Goal: Task Accomplishment & Management: Manage account settings

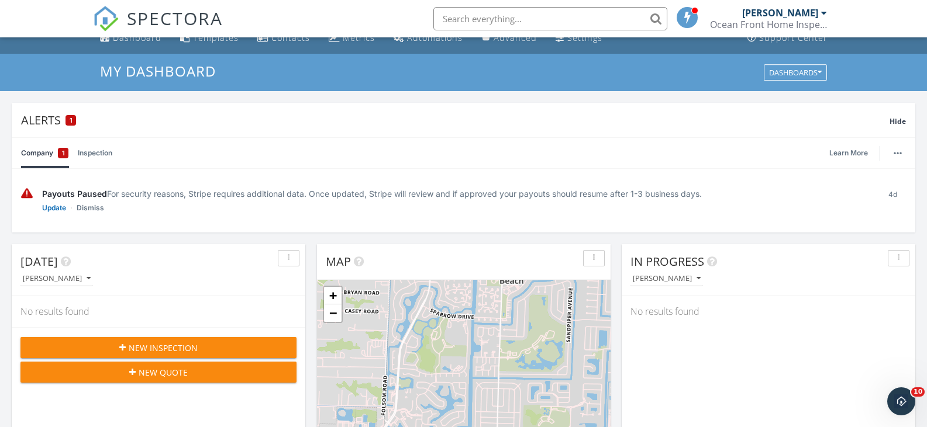
scroll to position [14, 0]
click at [144, 352] on span "New Inspection" at bounding box center [163, 349] width 69 height 12
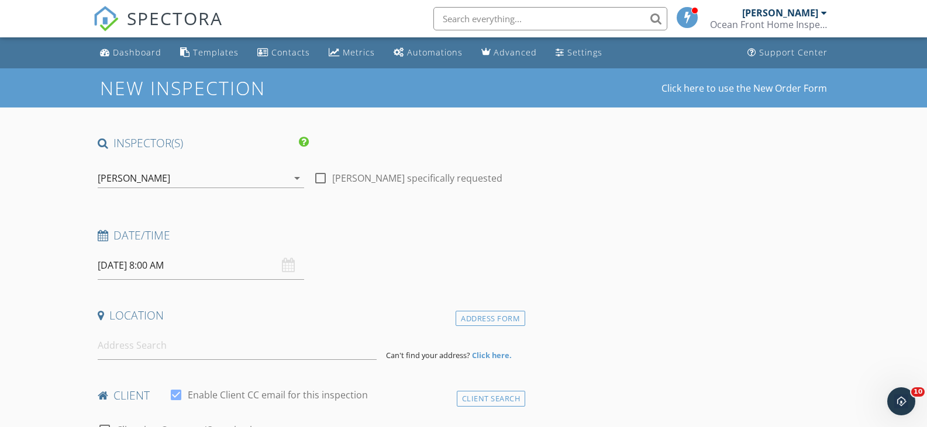
click at [168, 272] on input "[DATE] 8:00 AM" at bounding box center [201, 265] width 207 height 29
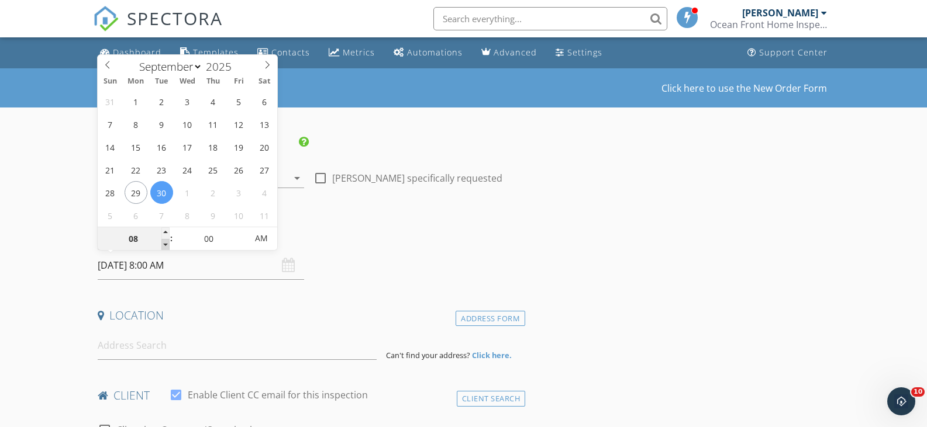
type input "07"
type input "09/30/2025 7:00 AM"
click at [165, 244] on span at bounding box center [165, 245] width 8 height 12
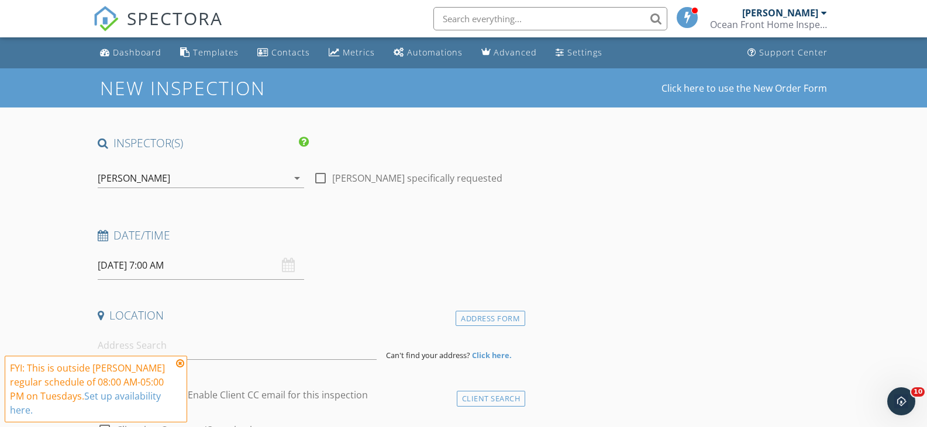
click at [254, 320] on h4 "Location" at bounding box center [309, 315] width 423 height 15
click at [235, 354] on input at bounding box center [237, 345] width 279 height 29
click at [178, 365] on icon at bounding box center [180, 363] width 8 height 9
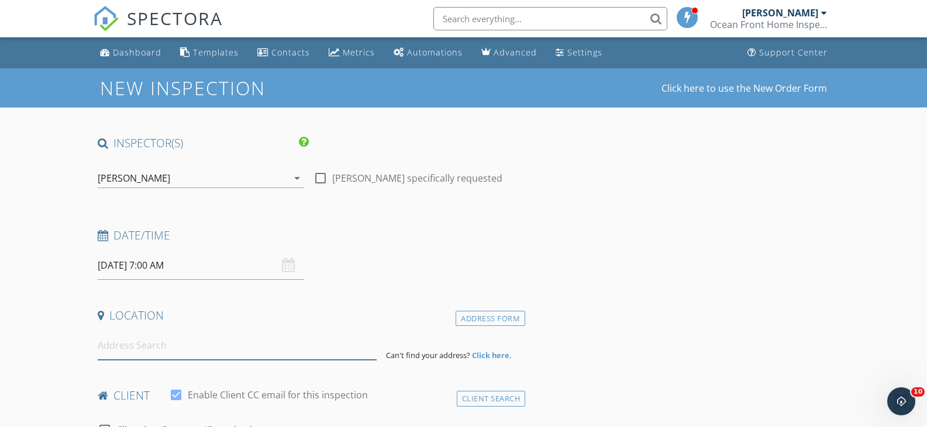
click at [186, 352] on input at bounding box center [237, 345] width 279 height 29
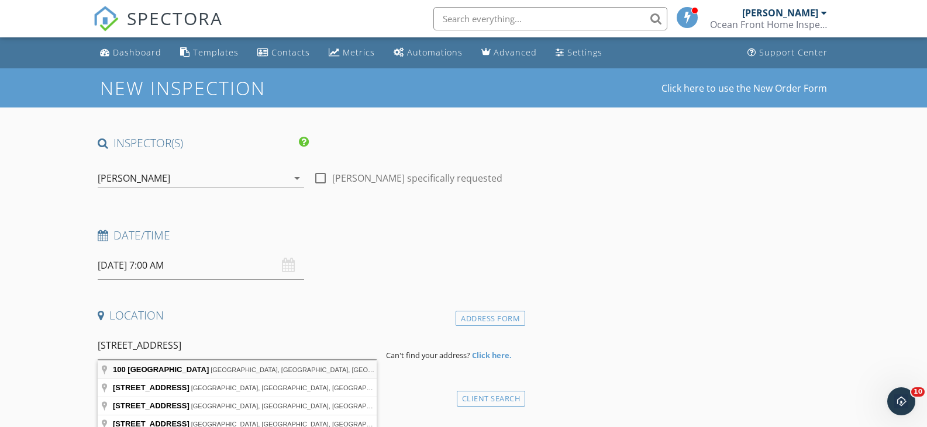
type input "100 North Country Club Boulevard, Atlantis, FL, USA"
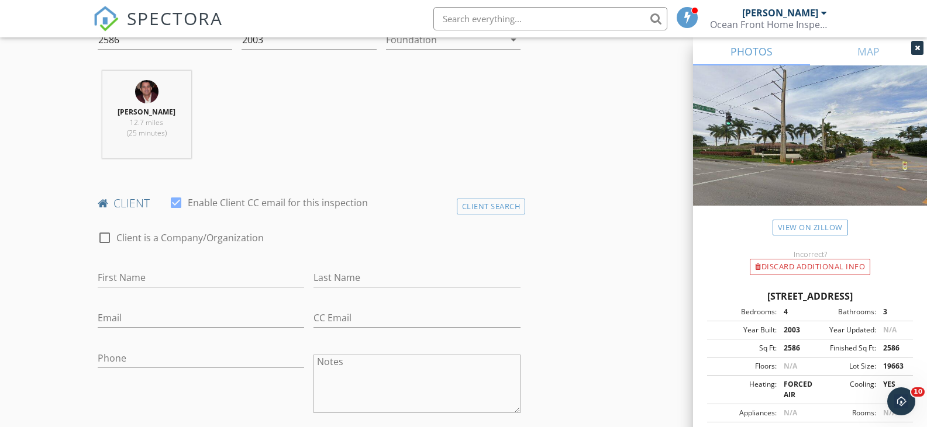
scroll to position [468, 0]
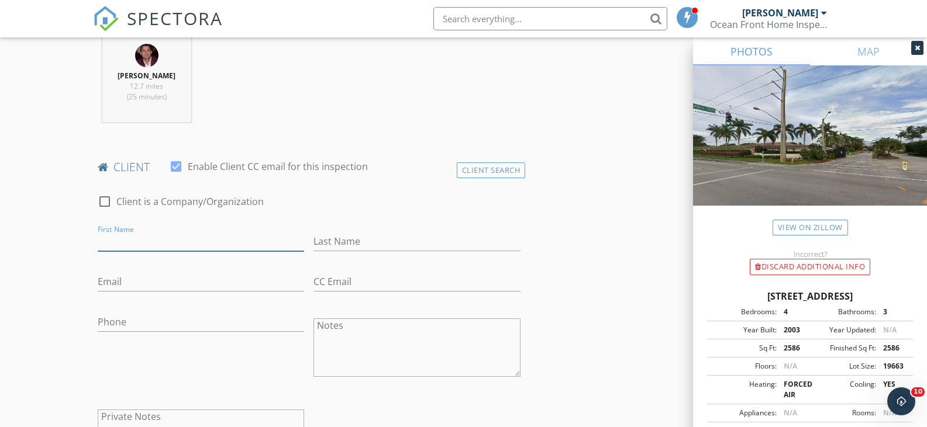
click at [135, 240] on input "First Name" at bounding box center [201, 241] width 207 height 19
type input "Gerbacio"
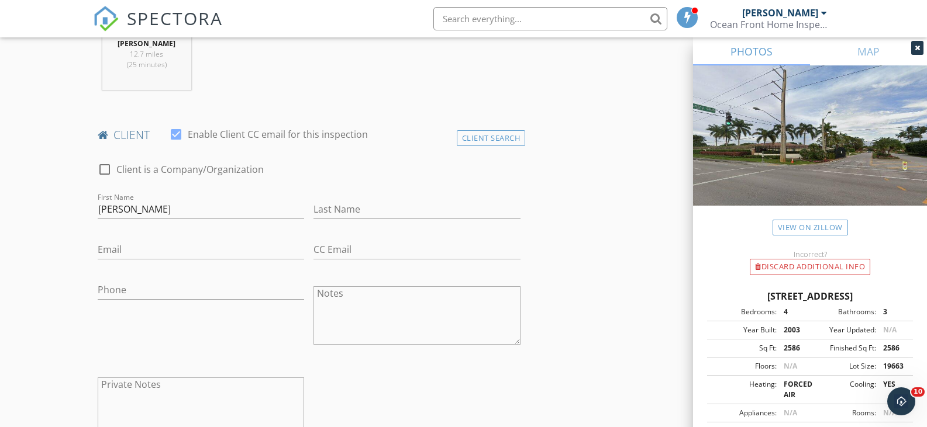
scroll to position [526, 0]
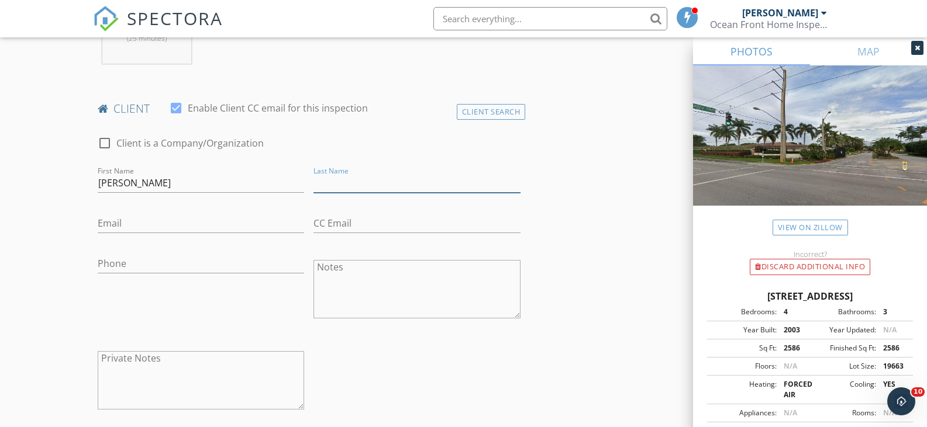
click at [351, 179] on input "Last Name" at bounding box center [416, 183] width 207 height 19
type input "Sanchez"
click at [112, 225] on input "Email" at bounding box center [201, 223] width 207 height 19
type input "gervasiosanchez@yahoo.com"
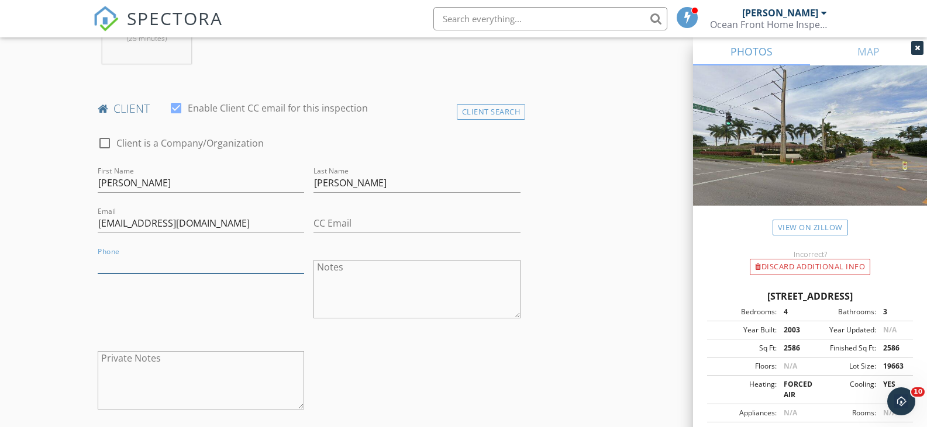
click at [112, 257] on input "Phone" at bounding box center [201, 263] width 207 height 19
click at [114, 264] on input "Phone" at bounding box center [201, 263] width 207 height 19
click at [149, 264] on input "305-904-" at bounding box center [201, 263] width 207 height 19
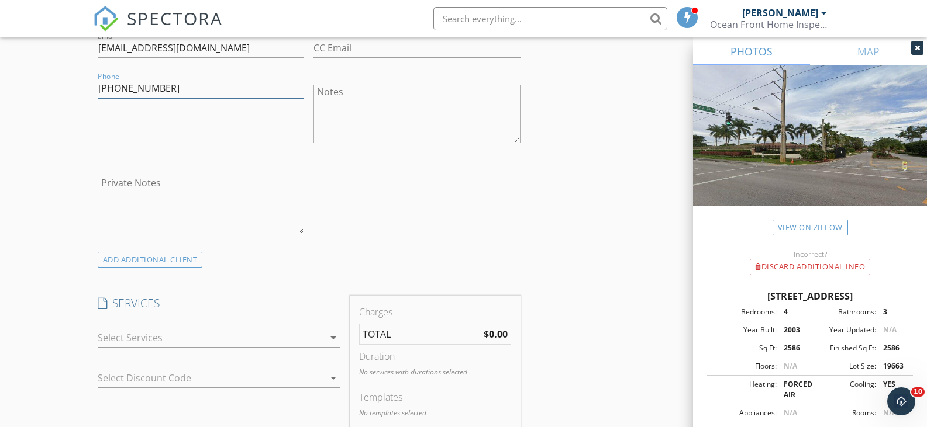
scroll to position [818, 0]
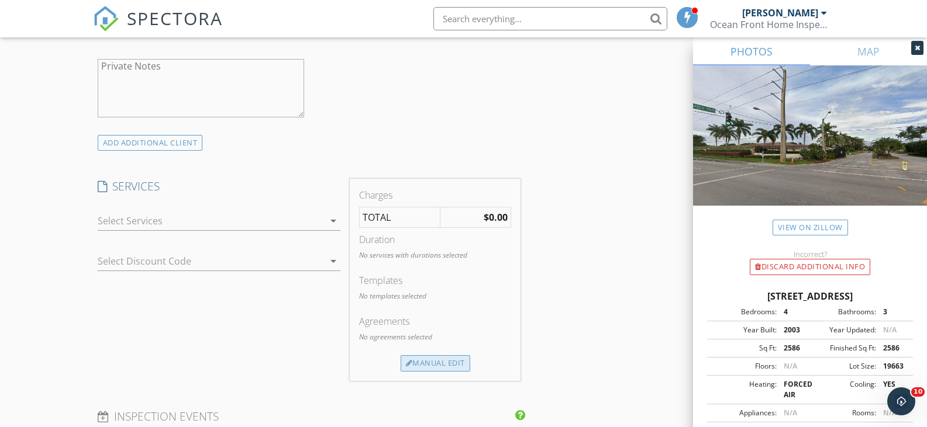
type input "305-904-6890"
click at [430, 367] on div "Manual Edit" at bounding box center [435, 363] width 70 height 16
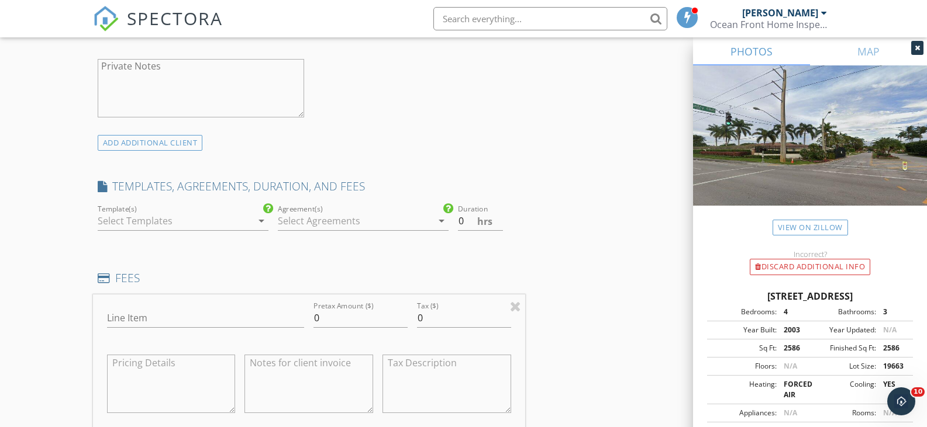
click at [260, 222] on icon "arrow_drop_down" at bounding box center [261, 221] width 14 height 14
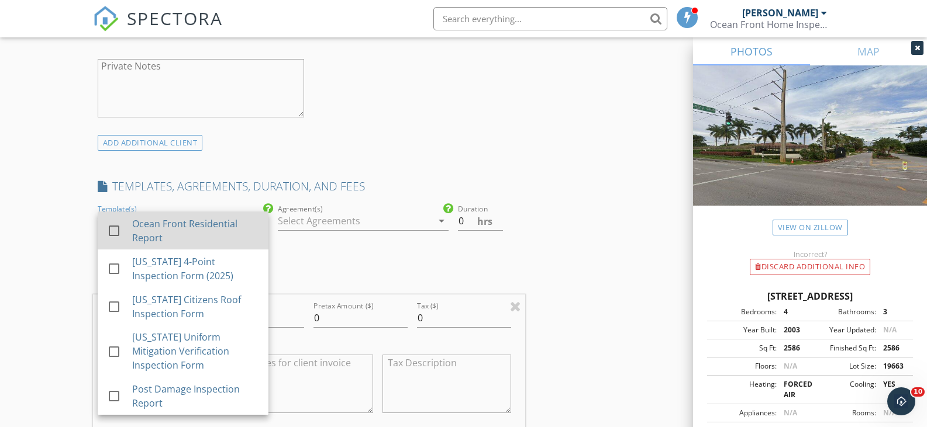
click at [113, 232] on div at bounding box center [114, 231] width 20 height 20
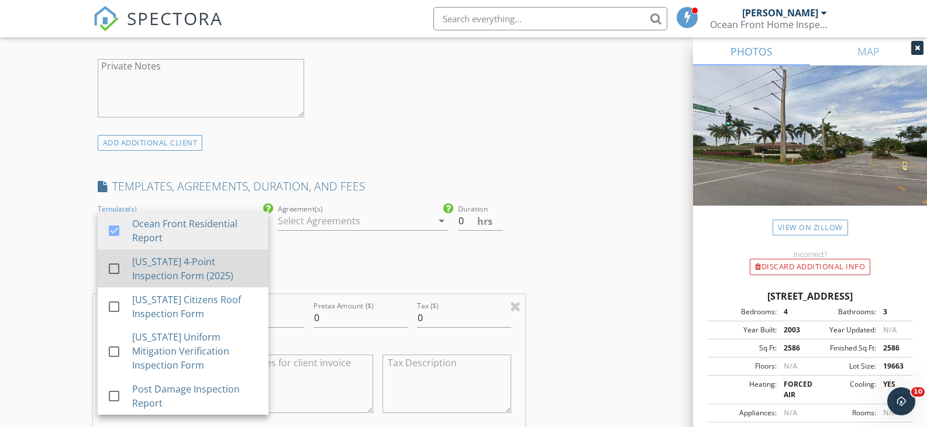
click at [114, 267] on div at bounding box center [114, 269] width 20 height 20
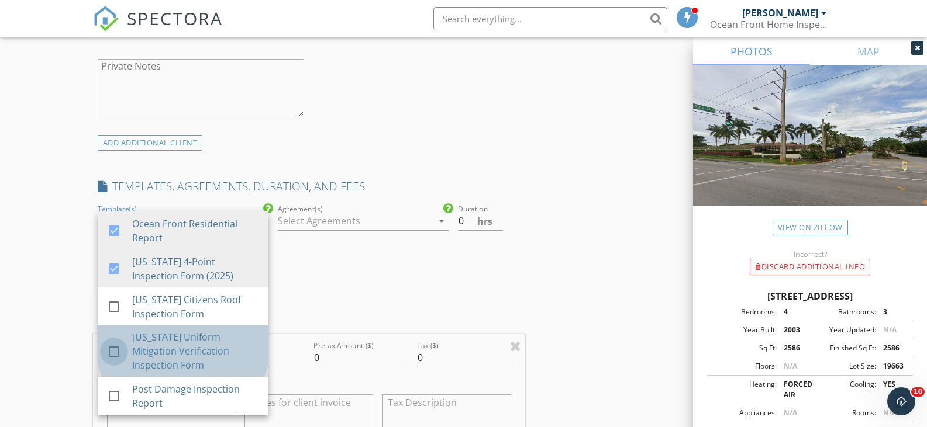
click at [111, 343] on div at bounding box center [114, 352] width 20 height 20
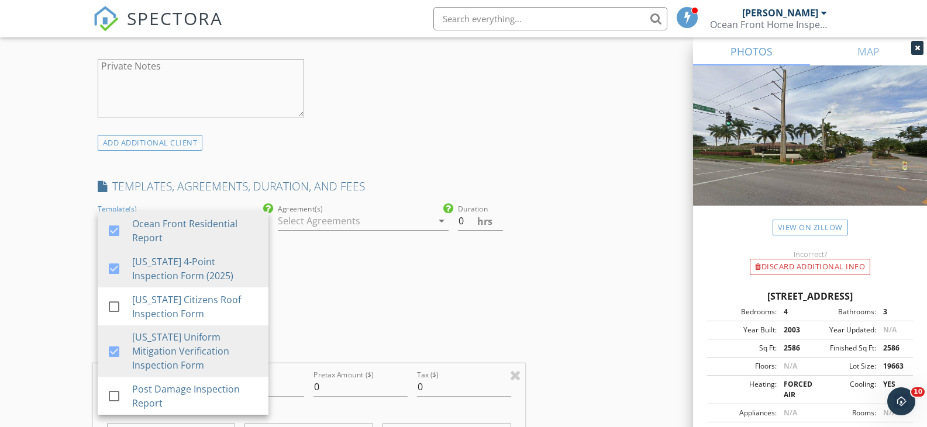
click at [357, 299] on div "Agreement(s) arrow_drop_down" at bounding box center [363, 256] width 180 height 109
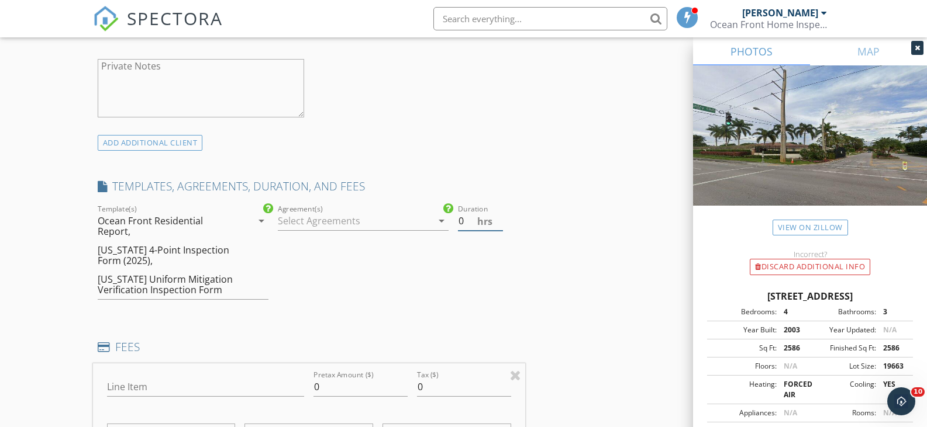
click at [465, 220] on input "0" at bounding box center [480, 221] width 45 height 19
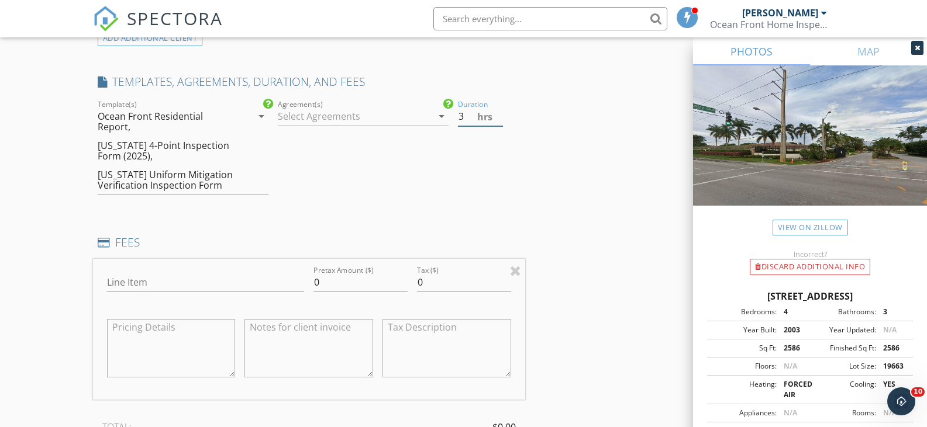
scroll to position [935, 0]
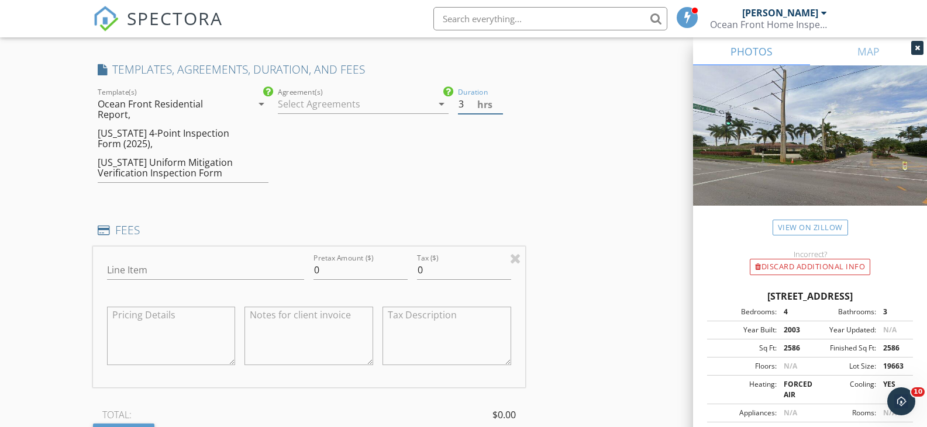
type input "3"
click at [113, 262] on input "Line Item" at bounding box center [206, 270] width 198 height 19
type input "Residential, 4 point and wind mitigation inspection"
click at [336, 261] on input "0" at bounding box center [360, 270] width 94 height 19
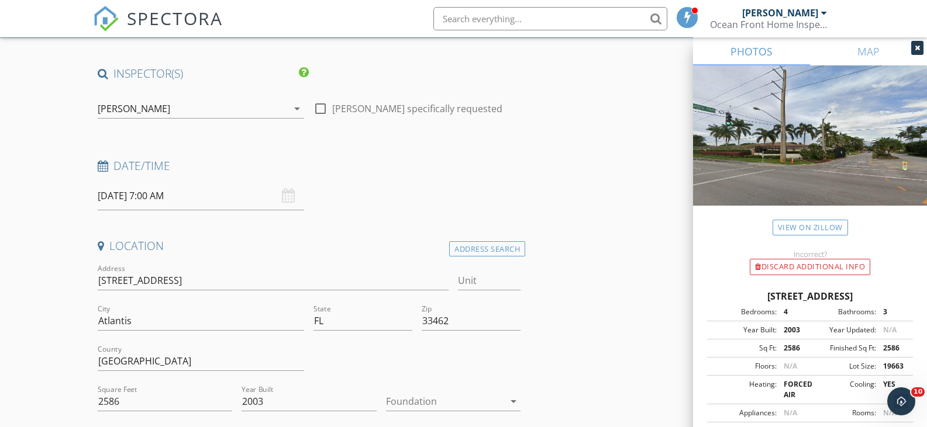
scroll to position [0, 0]
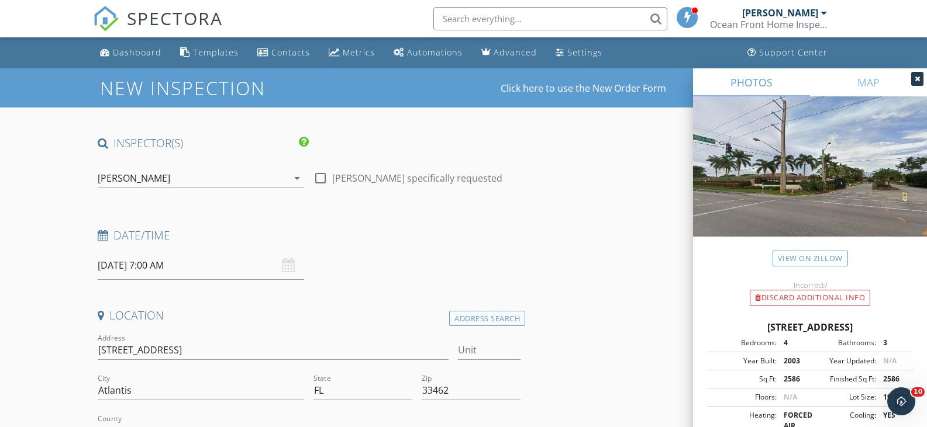
type input "780"
click at [147, 263] on input "09/30/2025 7:00 AM" at bounding box center [201, 265] width 207 height 29
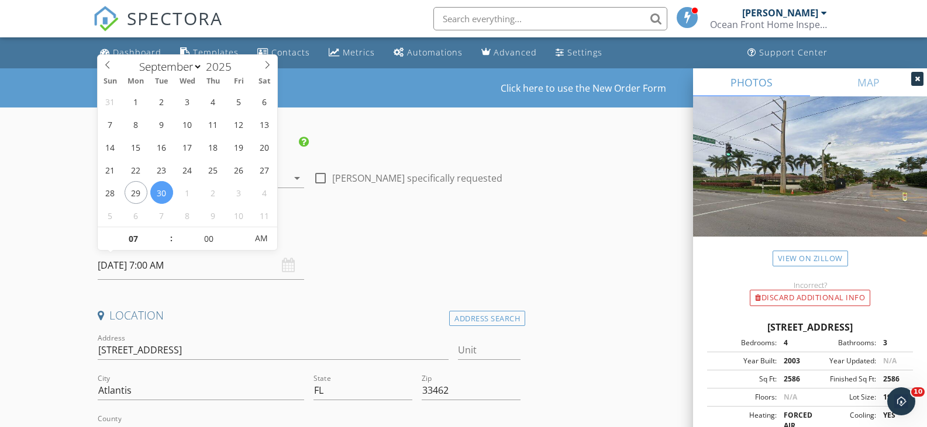
click at [175, 315] on h4 "Location" at bounding box center [309, 315] width 423 height 15
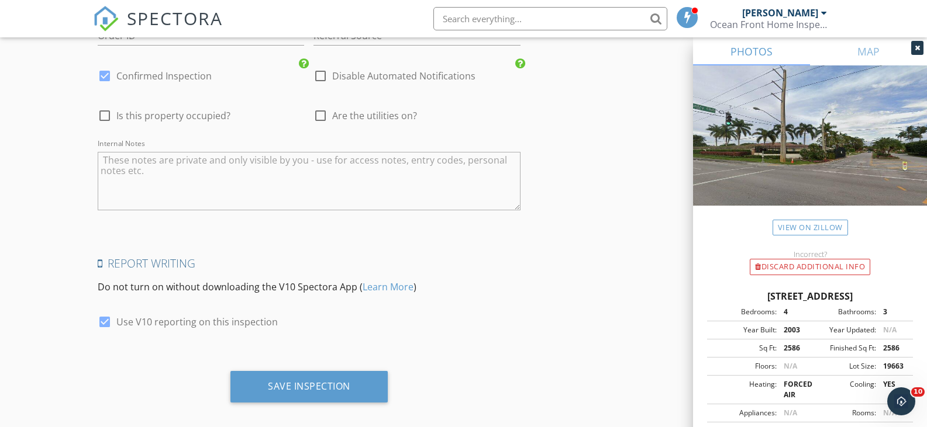
scroll to position [1880, 0]
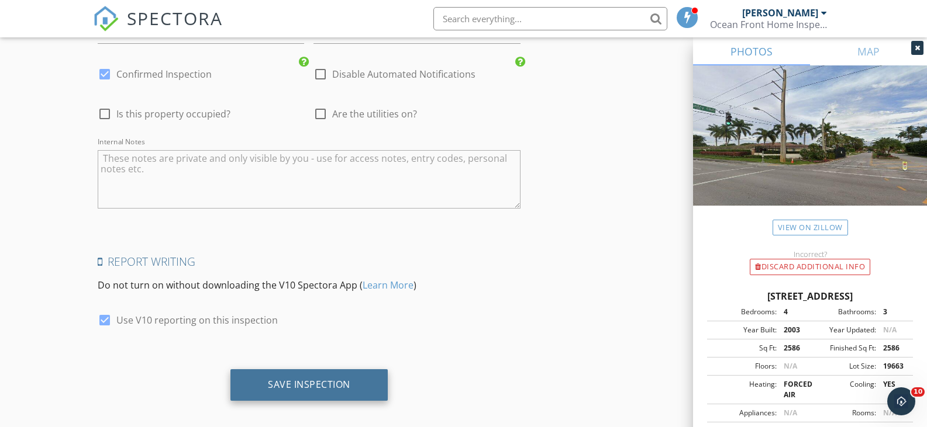
click at [291, 379] on div "Save Inspection" at bounding box center [309, 385] width 82 height 12
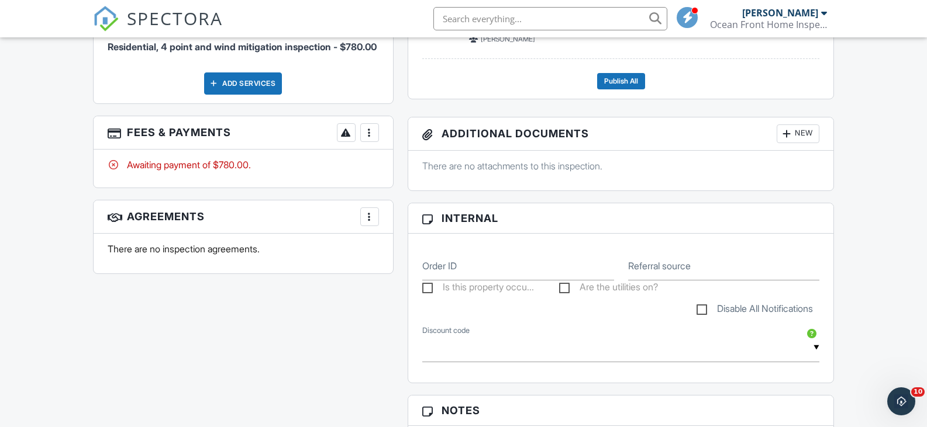
click at [365, 223] on div at bounding box center [370, 217] width 12 height 12
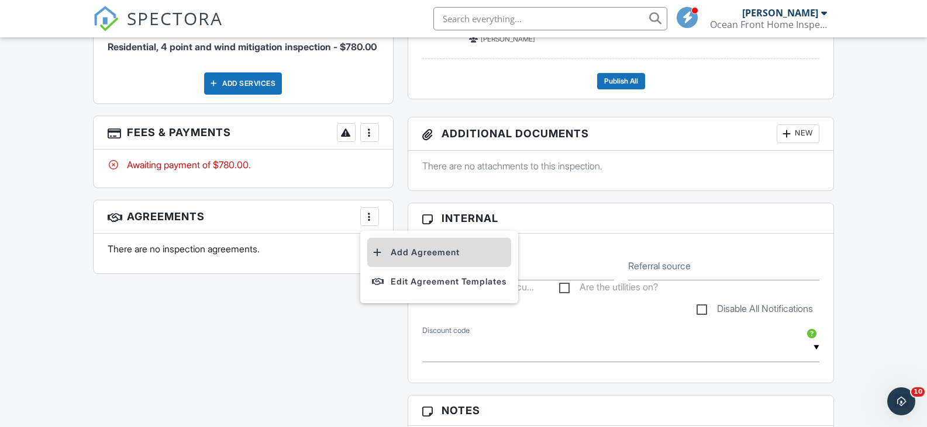
click at [382, 258] on div at bounding box center [378, 253] width 12 height 12
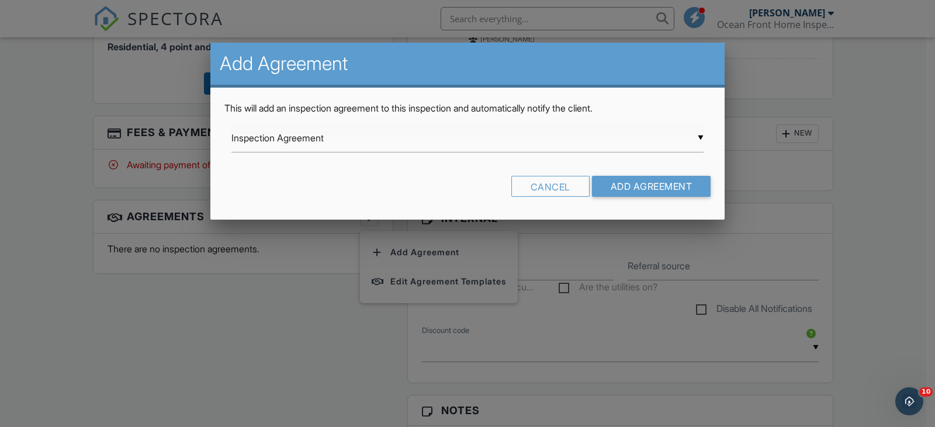
click at [696, 135] on div "▼ Inspection Agreement Inspection Agreement Ocean Front Home Inspections LLC In…" at bounding box center [468, 138] width 472 height 29
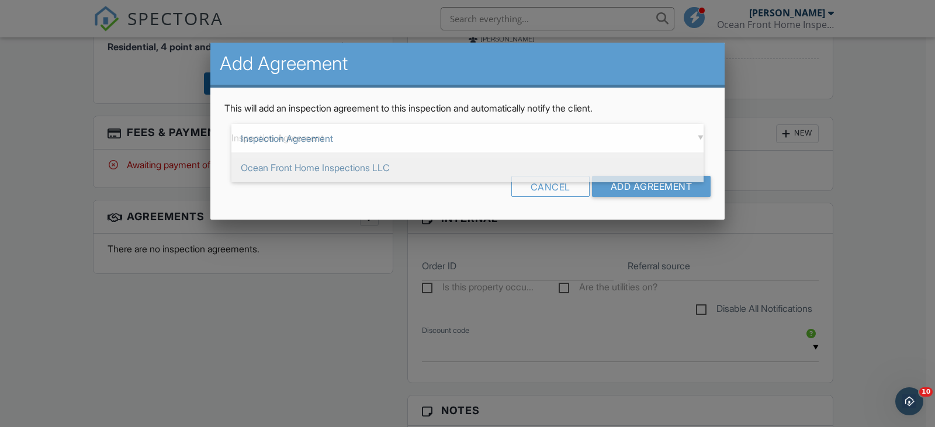
click at [349, 172] on span "Ocean Front Home Inspections LLC" at bounding box center [468, 167] width 472 height 29
type input "Ocean Front Home Inspections LLC"
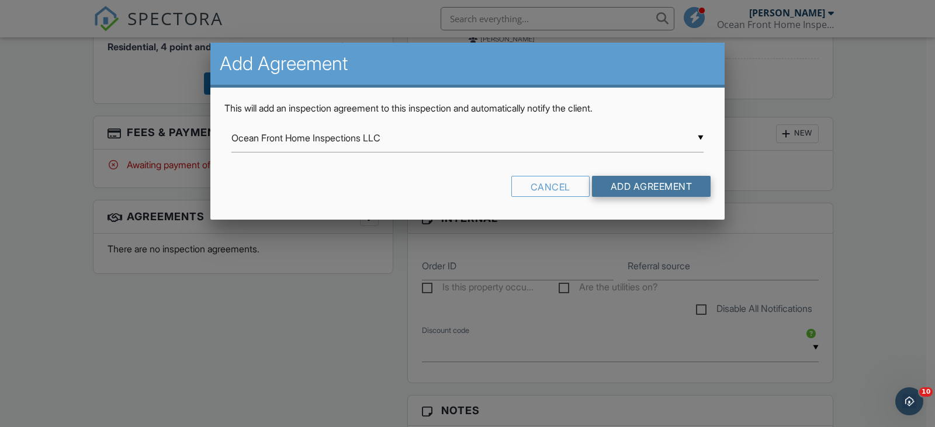
click at [658, 188] on input "Add Agreement" at bounding box center [651, 186] width 119 height 21
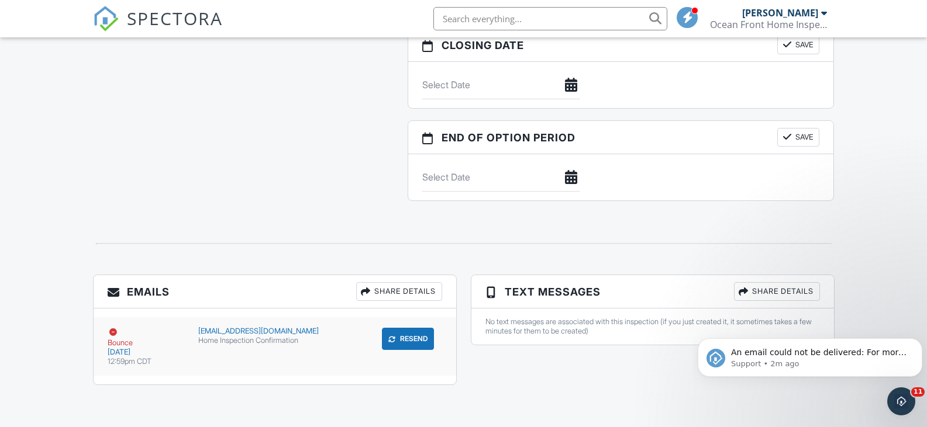
click at [402, 340] on button "Resend" at bounding box center [408, 339] width 52 height 22
click at [823, 359] on p "Support • Just now" at bounding box center [819, 364] width 177 height 11
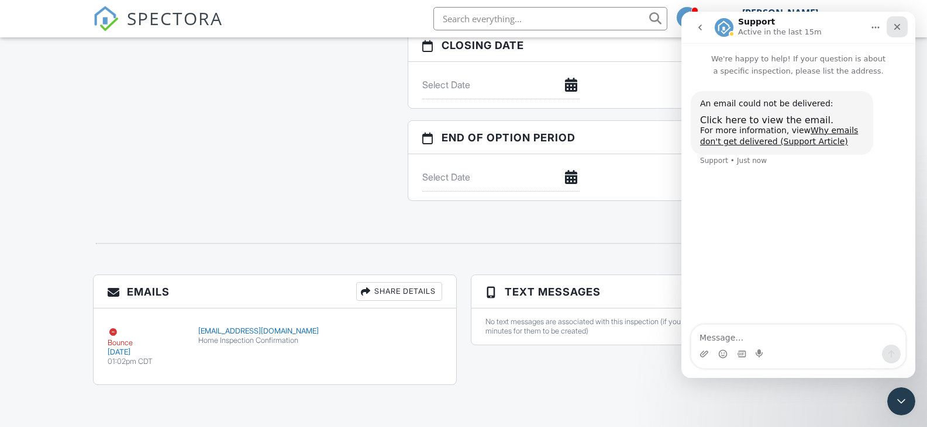
click at [899, 27] on icon "Close" at bounding box center [896, 26] width 9 height 9
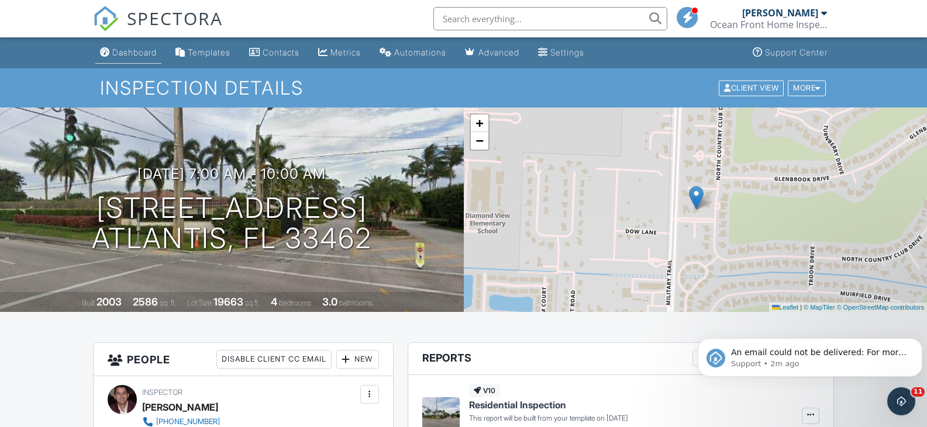
click at [133, 53] on div "Dashboard" at bounding box center [134, 52] width 44 height 10
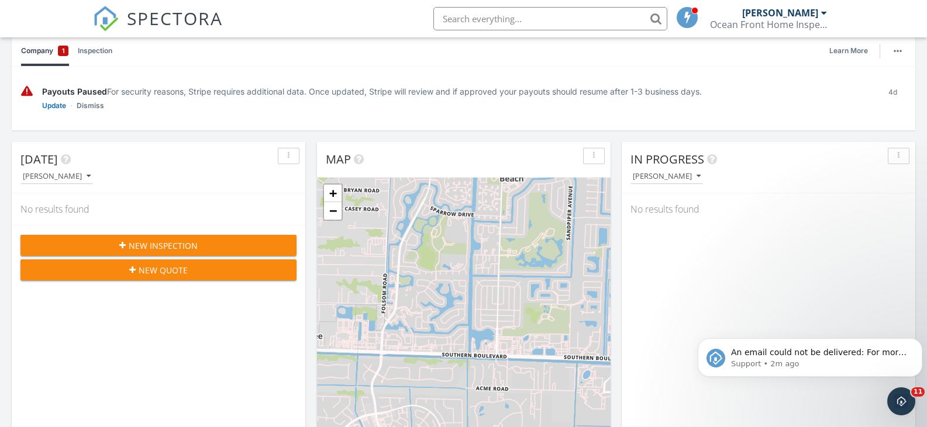
click at [156, 242] on span "New Inspection" at bounding box center [163, 246] width 69 height 12
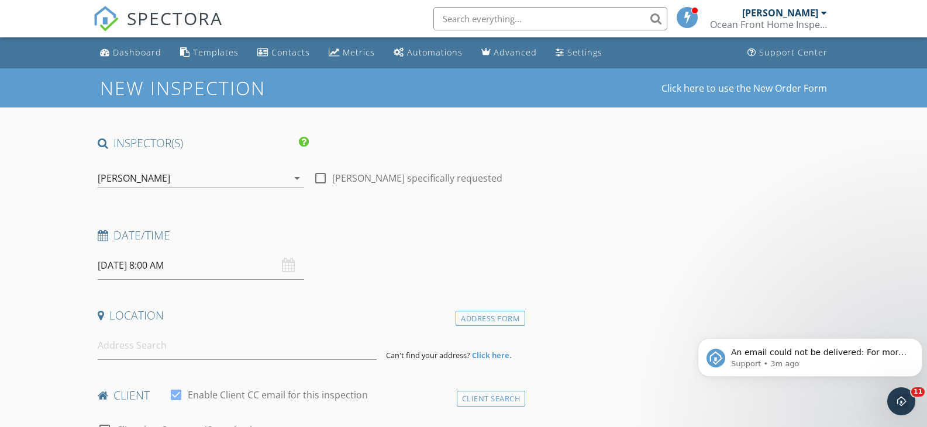
click at [144, 264] on input "[DATE] 8:00 AM" at bounding box center [201, 265] width 207 height 29
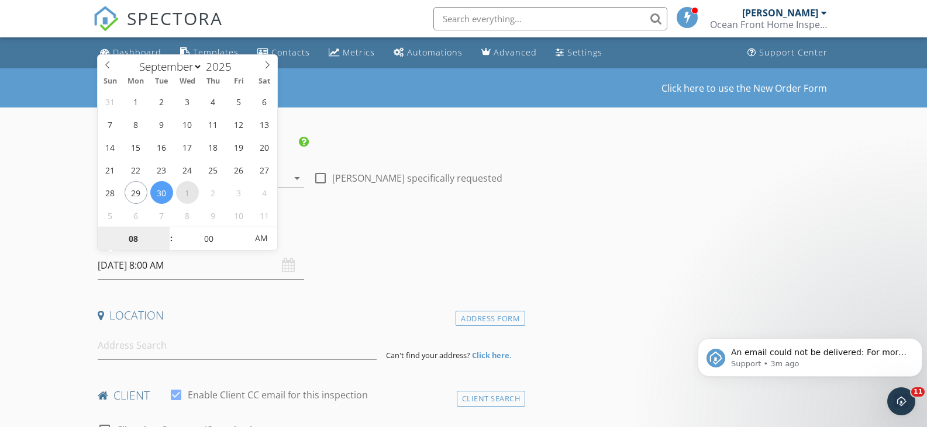
select select "9"
type input "[DATE] 8:00 AM"
type input "09"
type input "[DATE] 9:00 AM"
click at [165, 232] on span at bounding box center [165, 233] width 8 height 12
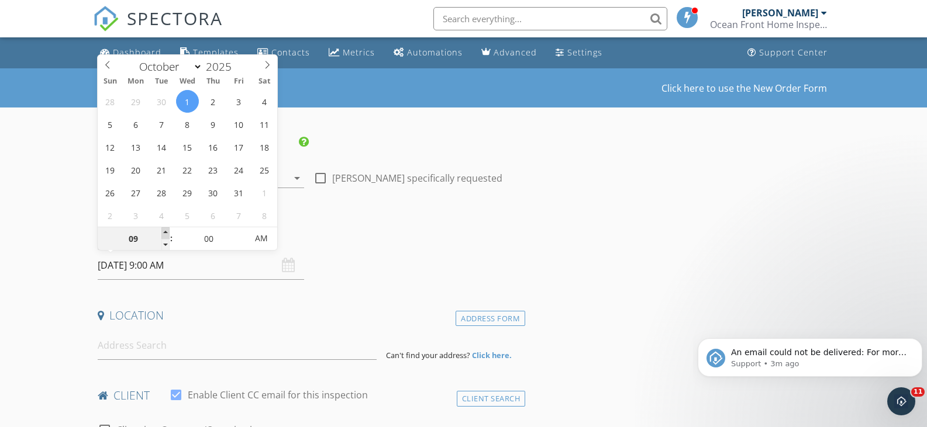
type input "10"
type input "[DATE] 10:00 AM"
click at [165, 232] on span at bounding box center [165, 233] width 8 height 12
type input "11"
type input "[DATE] 11:00 AM"
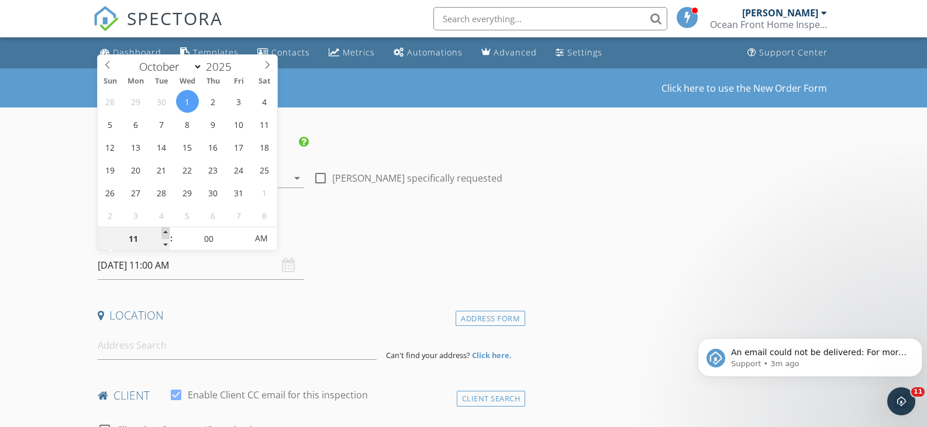
click at [165, 232] on span at bounding box center [165, 233] width 8 height 12
type input "12"
type input "[DATE] 12:00 PM"
click at [165, 232] on span at bounding box center [165, 233] width 8 height 12
type input "01"
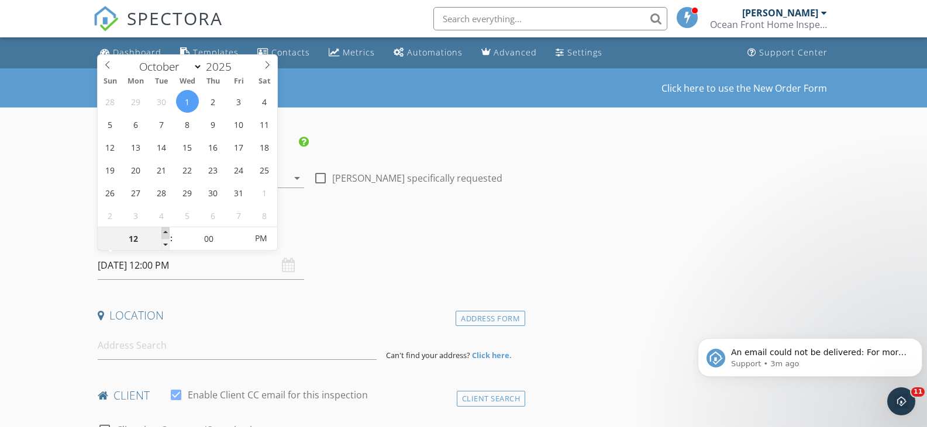
type input "[DATE] 1:00 PM"
click at [165, 232] on span at bounding box center [165, 233] width 8 height 12
type input "02"
type input "[DATE] 2:00 PM"
click at [165, 232] on span at bounding box center [165, 233] width 8 height 12
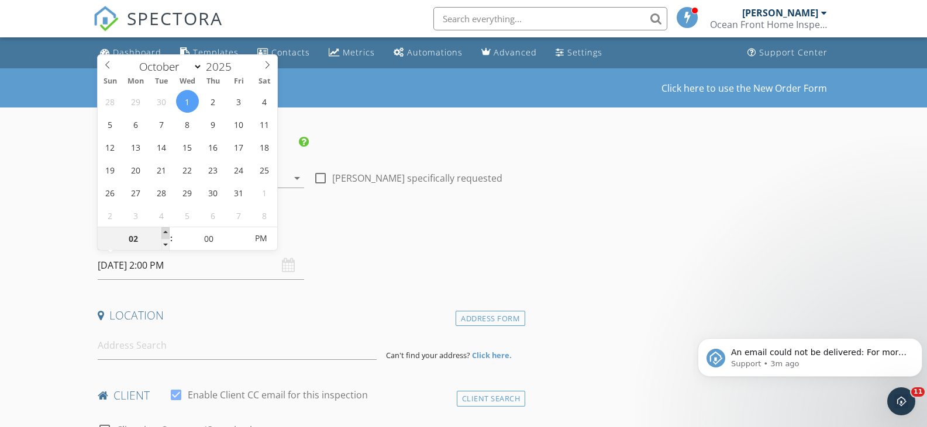
type input "03"
type input "[DATE] 3:00 PM"
click at [165, 232] on span at bounding box center [165, 233] width 8 height 12
type input "04"
type input "10/01/2025 4:00 PM"
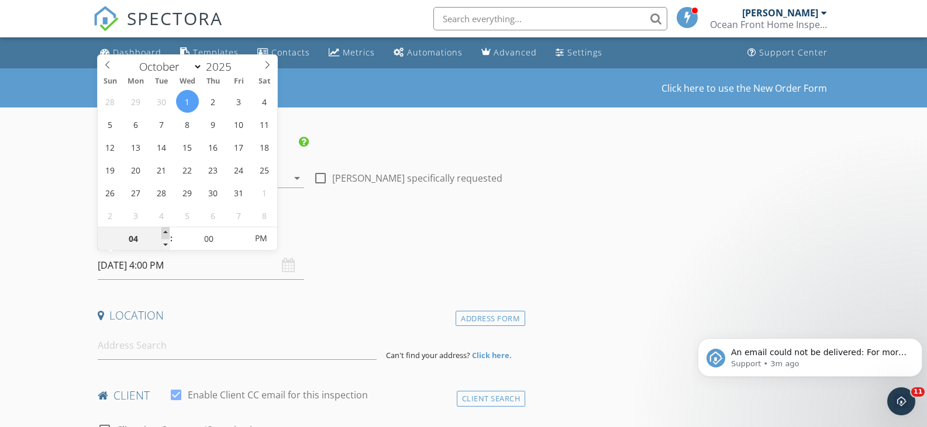
click at [165, 232] on span at bounding box center [165, 233] width 8 height 12
type input "05"
type input "10/01/2025 5:00 PM"
click at [165, 232] on span at bounding box center [165, 233] width 8 height 12
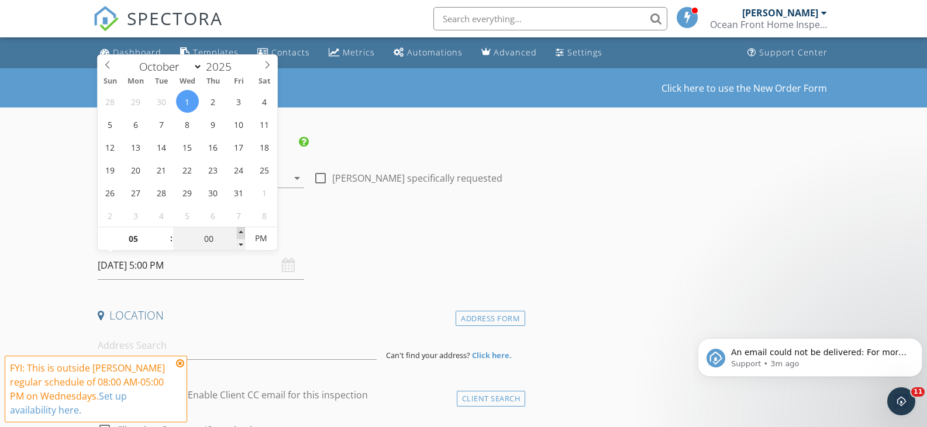
type input "05"
type input "10/01/2025 5:05 PM"
click at [239, 232] on span at bounding box center [241, 233] width 8 height 12
type input "10"
type input "10/01/2025 5:10 PM"
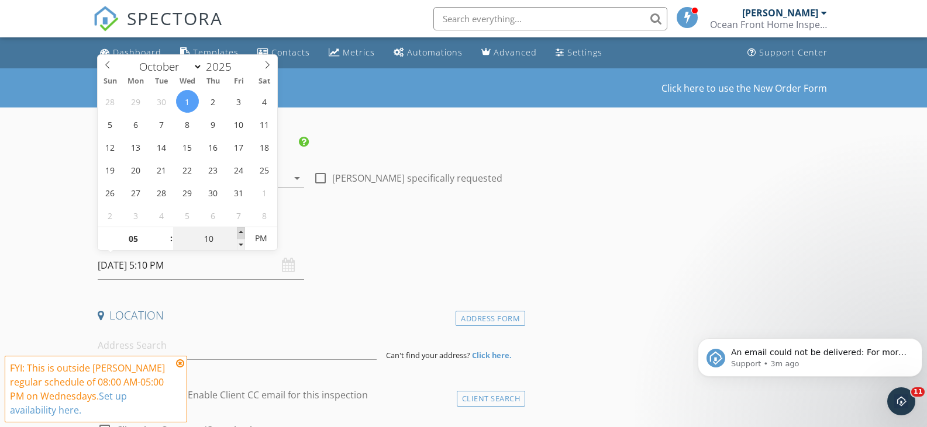
click at [239, 232] on span at bounding box center [241, 233] width 8 height 12
type input "15"
type input "10/01/2025 5:15 PM"
click at [239, 232] on span at bounding box center [241, 233] width 8 height 12
type input "20"
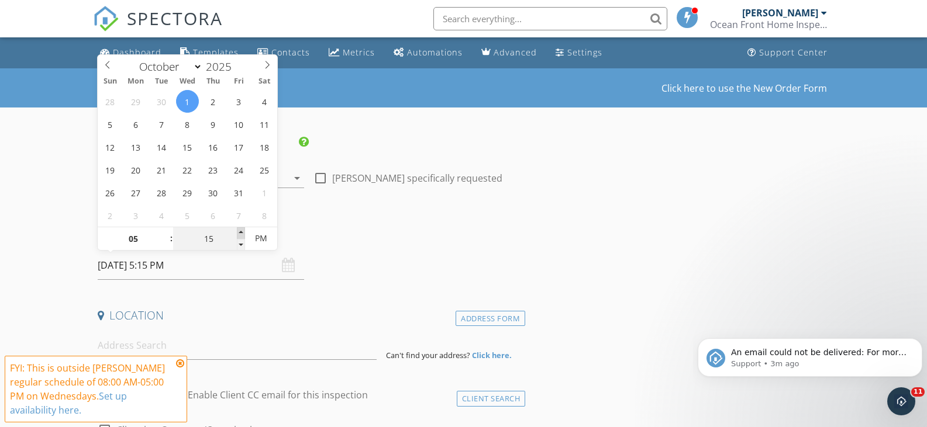
type input "10/01/2025 5:20 PM"
click at [239, 232] on span at bounding box center [241, 233] width 8 height 12
type input "25"
type input "10/01/2025 5:25 PM"
click at [239, 232] on span at bounding box center [241, 233] width 8 height 12
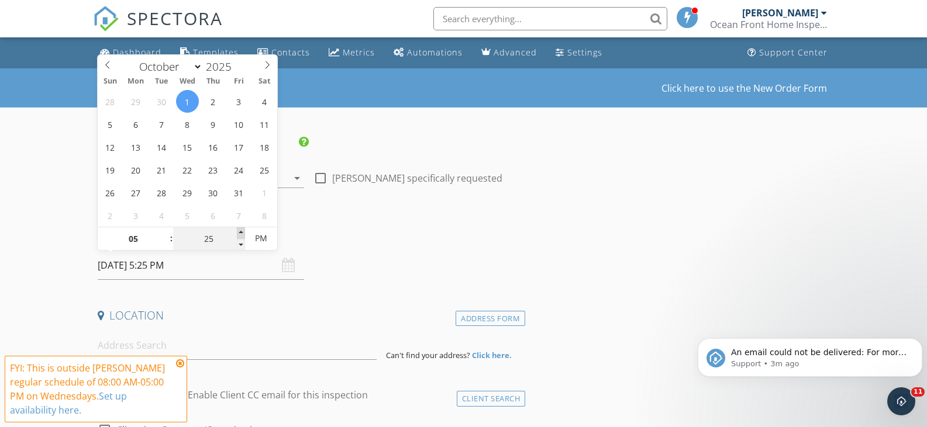
type input "30"
type input "10/01/2025 5:30 PM"
click at [239, 232] on span at bounding box center [241, 233] width 8 height 12
click at [227, 314] on h4 "Location" at bounding box center [309, 315] width 423 height 15
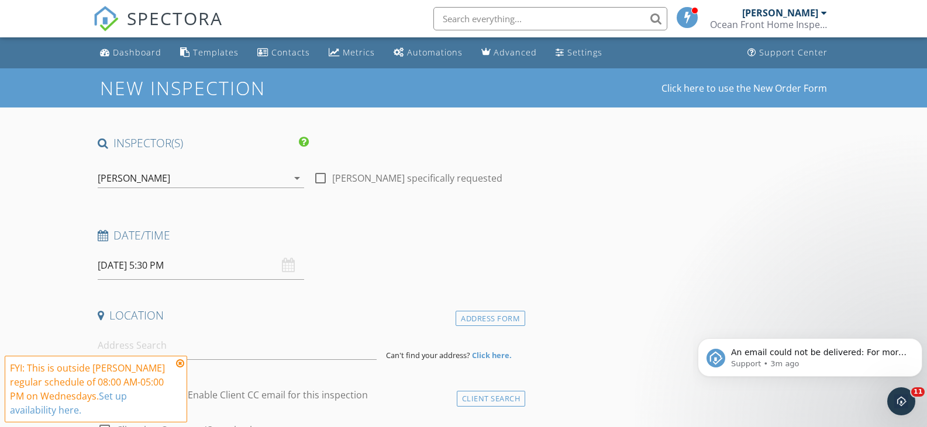
scroll to position [58, 0]
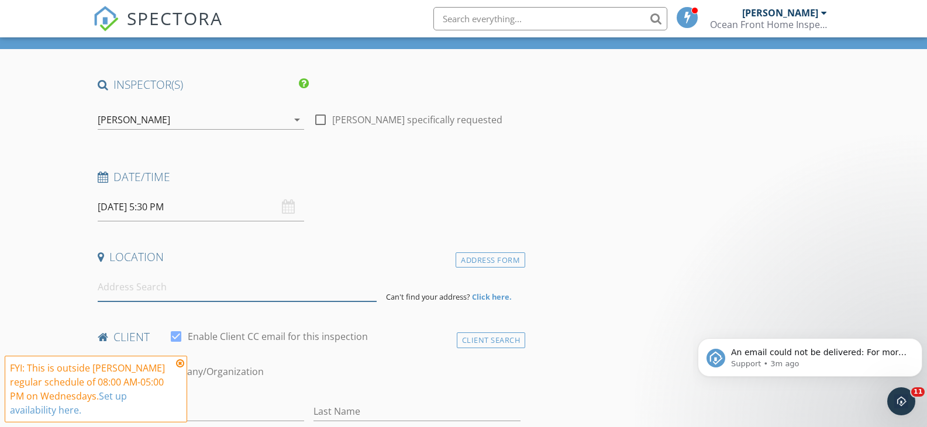
click at [194, 295] on input at bounding box center [237, 287] width 279 height 29
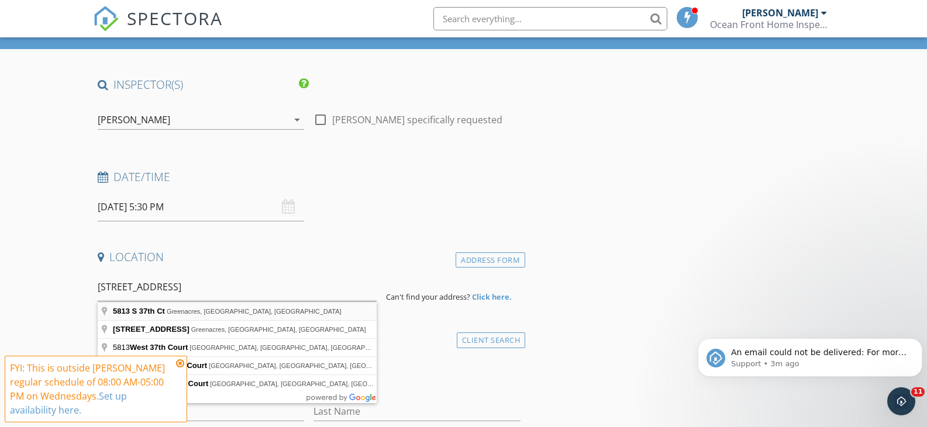
type input "5813 S 37th Ct, Greenacres, FL, USA"
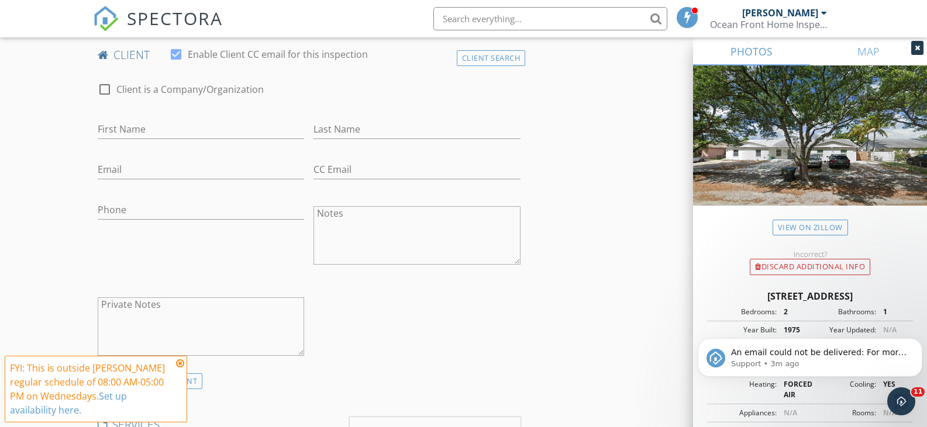
scroll to position [585, 0]
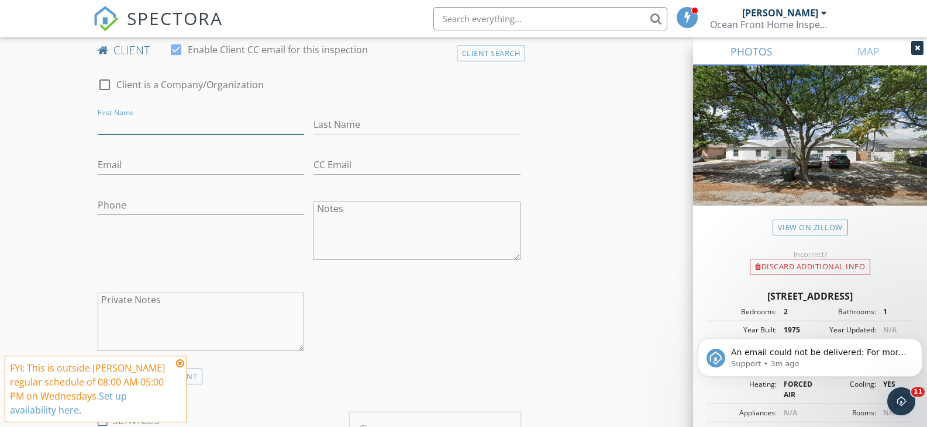
click at [133, 126] on input "First Name" at bounding box center [201, 124] width 207 height 19
type input "i"
type input "Ianko"
click at [323, 129] on input "Last Name" at bounding box center [416, 124] width 207 height 19
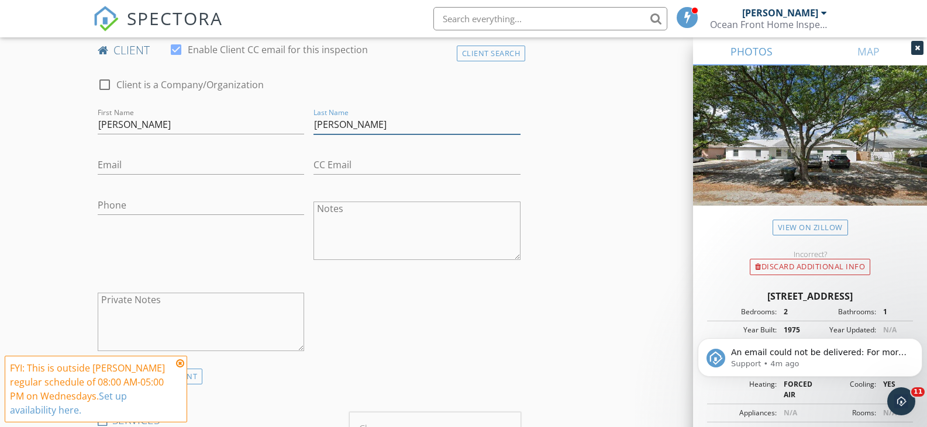
type input "Morales"
click at [118, 168] on input "Email" at bounding box center [201, 165] width 207 height 19
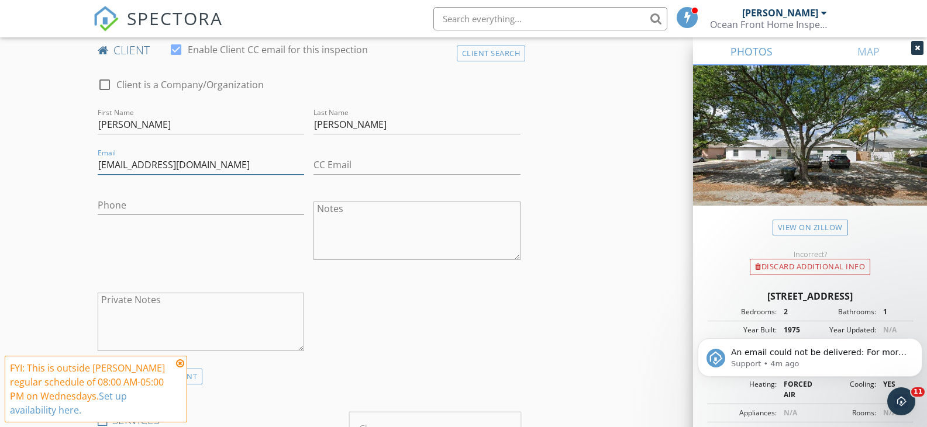
type input "dopicoair89@yahoo.com"
click at [118, 205] on input "Phone" at bounding box center [201, 205] width 207 height 19
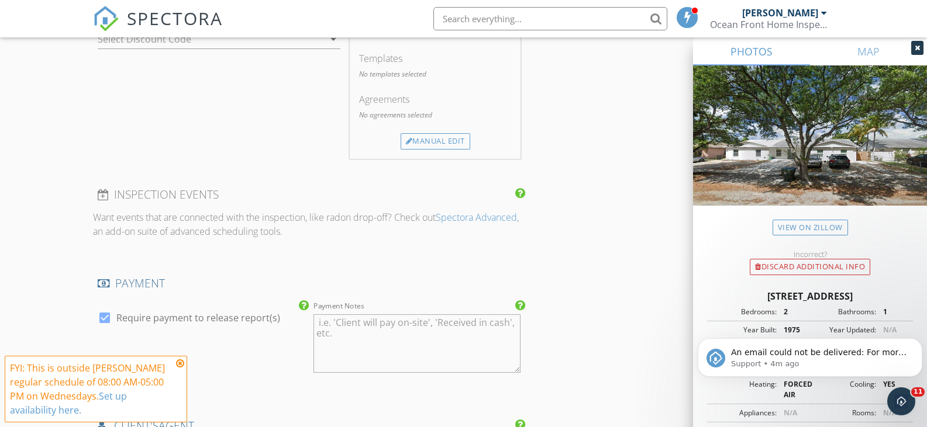
scroll to position [1052, 0]
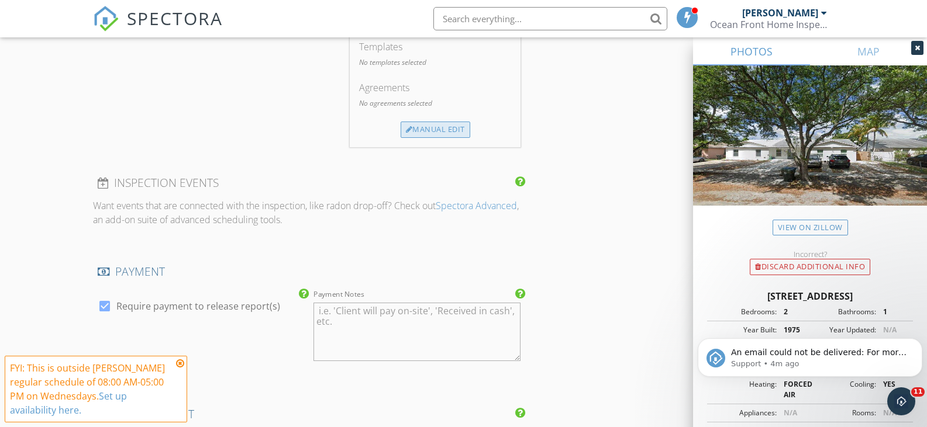
type input "561-572-7561"
click at [428, 132] on div "Manual Edit" at bounding box center [435, 130] width 70 height 16
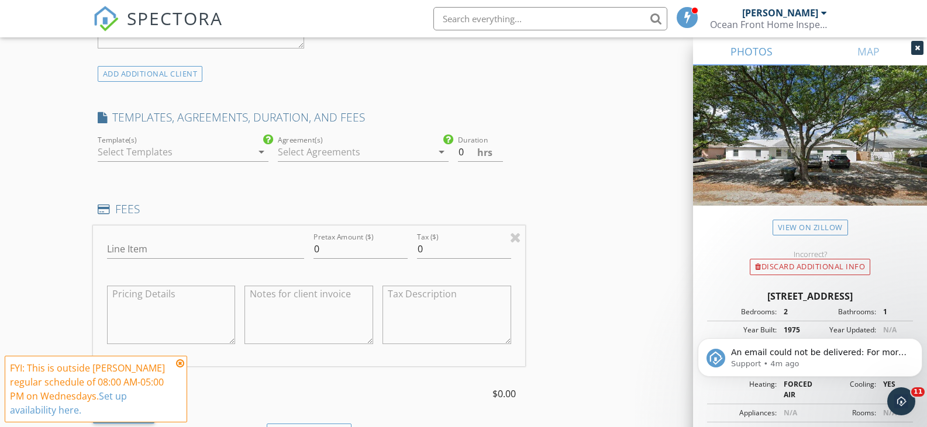
scroll to position [877, 0]
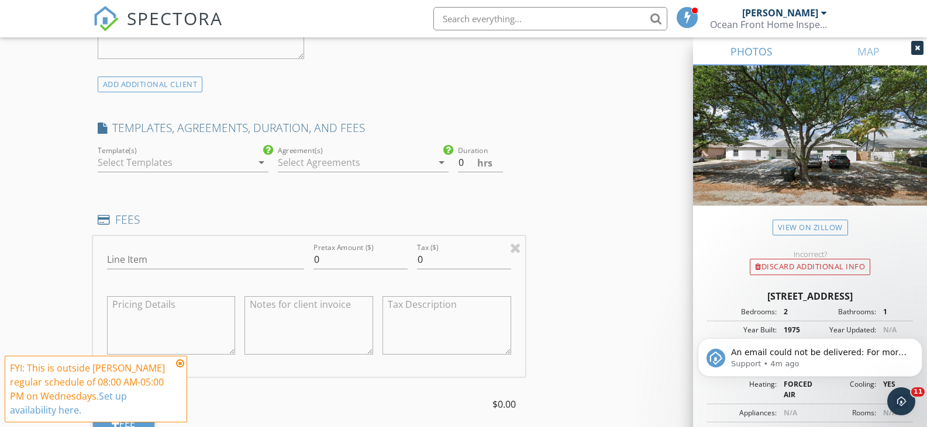
click at [264, 164] on icon "arrow_drop_down" at bounding box center [261, 163] width 14 height 14
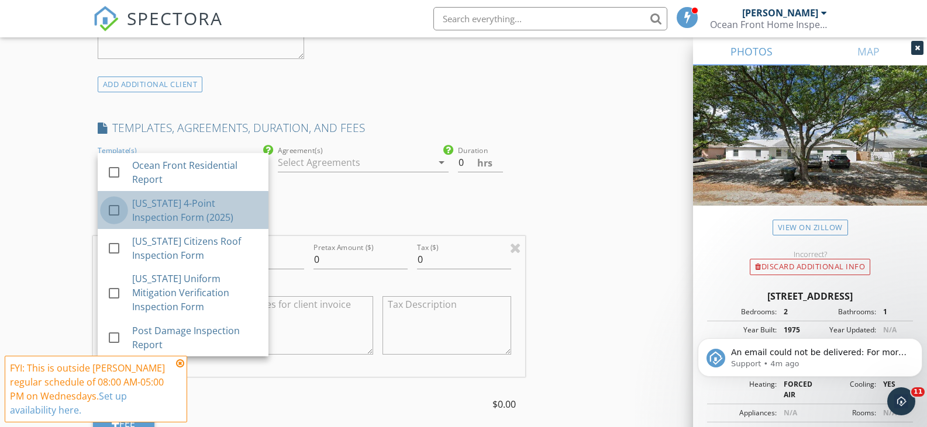
click at [118, 208] on div at bounding box center [114, 211] width 20 height 20
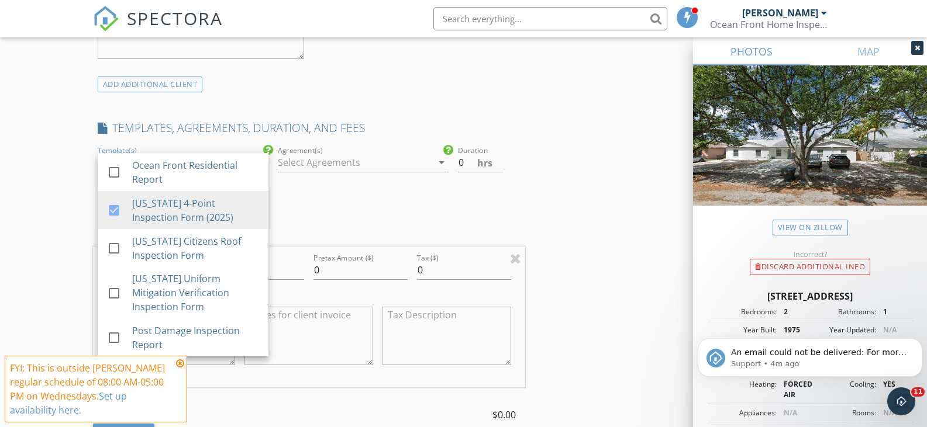
drag, startPoint x: 412, startPoint y: 194, endPoint x: 472, endPoint y: 178, distance: 61.5
click at [412, 194] on div "Agreement(s) arrow_drop_down" at bounding box center [363, 169] width 180 height 51
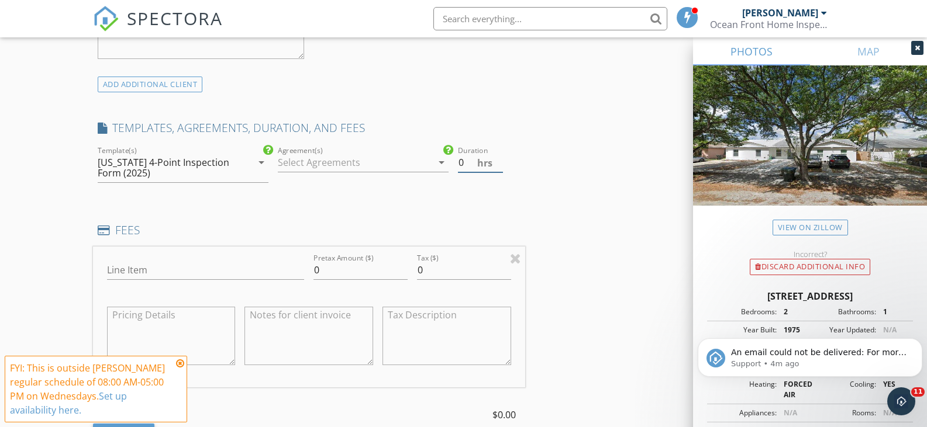
click at [467, 161] on input "0" at bounding box center [480, 162] width 45 height 19
type input "1"
click at [147, 267] on input "Line Item" at bounding box center [206, 270] width 198 height 19
type input "4 Point inspection"
click at [326, 272] on input "0" at bounding box center [360, 270] width 94 height 19
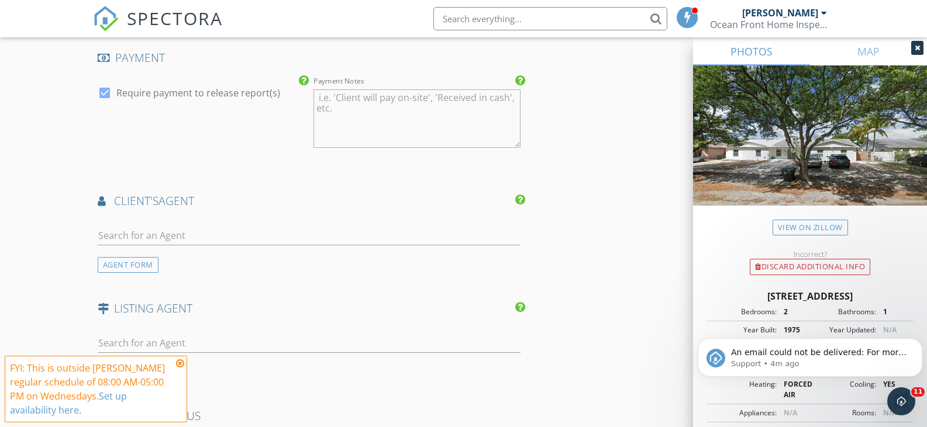
scroll to position [1462, 0]
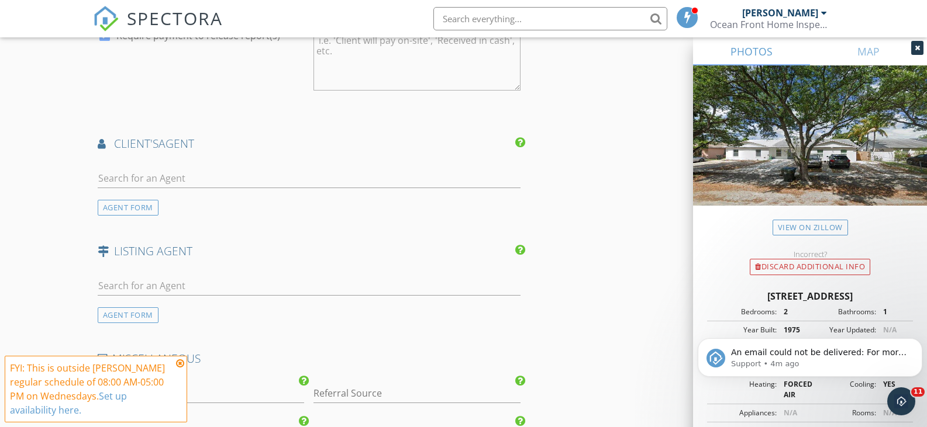
type input "144.98"
click at [126, 175] on input "text" at bounding box center [309, 178] width 423 height 19
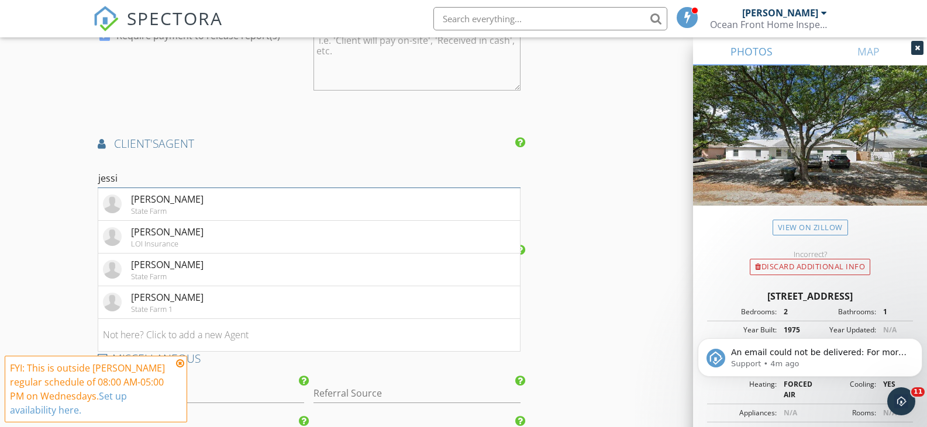
type input "jessi"
click at [133, 203] on div "Jessica Vega" at bounding box center [167, 199] width 72 height 14
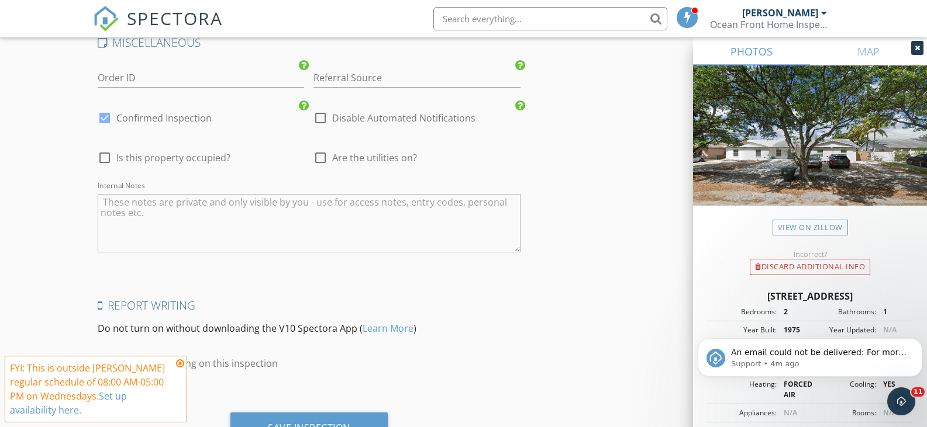
scroll to position [2098, 0]
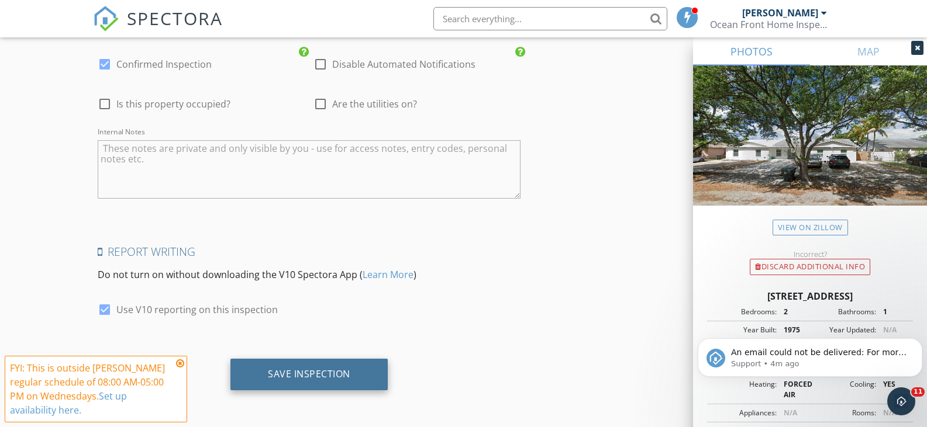
click at [300, 374] on div "Save Inspection" at bounding box center [309, 374] width 82 height 12
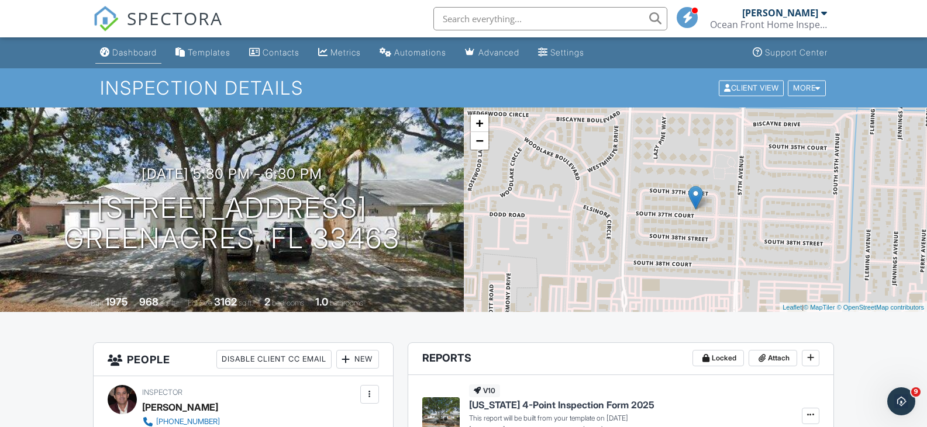
click at [128, 58] on link "Dashboard" at bounding box center [128, 53] width 66 height 22
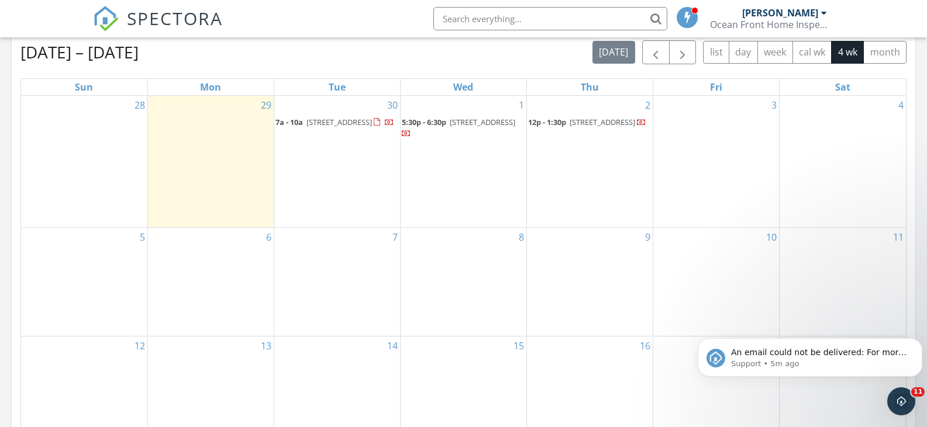
scroll to position [613, 0]
drag, startPoint x: 344, startPoint y: 142, endPoint x: 341, endPoint y: 124, distance: 18.4
click at [341, 124] on span "[STREET_ADDRESS]" at bounding box center [338, 123] width 65 height 11
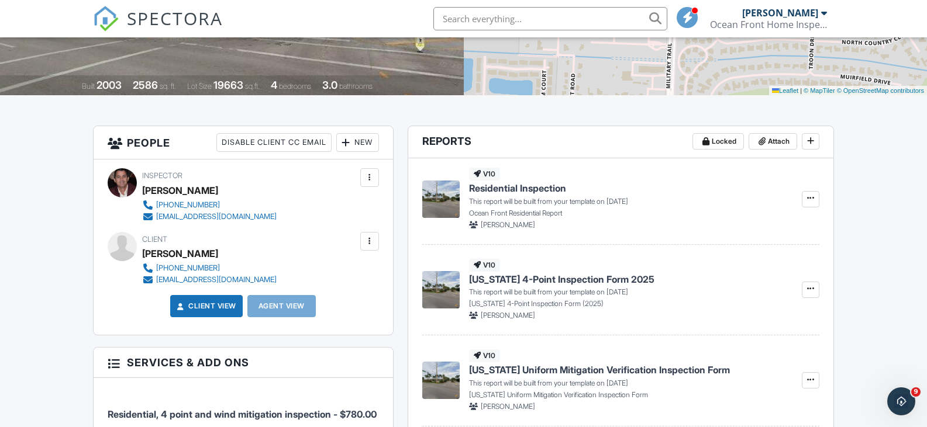
click at [368, 236] on div at bounding box center [370, 242] width 12 height 12
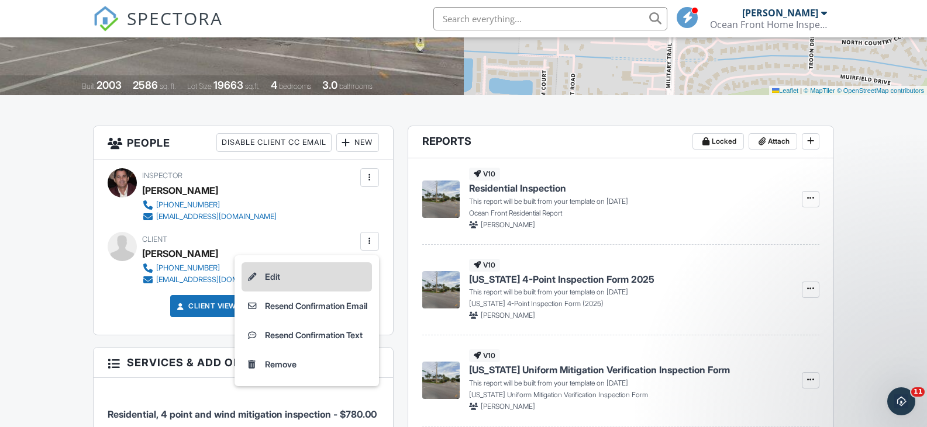
click at [266, 279] on li "Edit" at bounding box center [306, 276] width 130 height 29
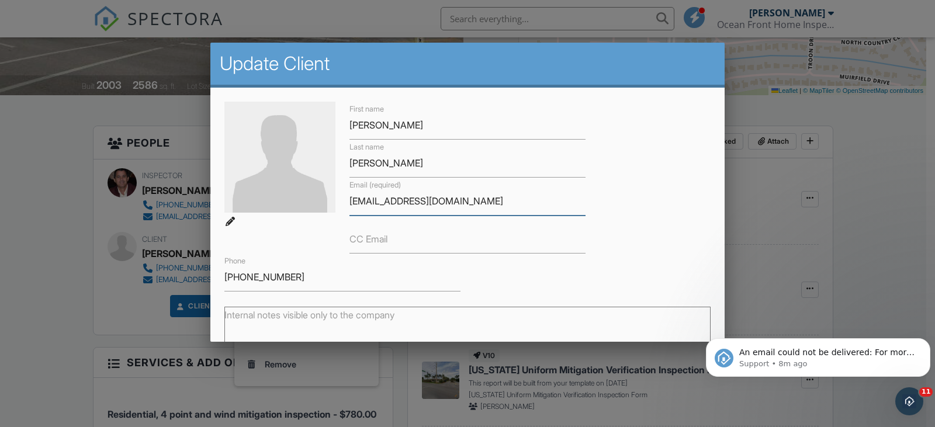
click at [422, 202] on input "[EMAIL_ADDRESS][DOMAIN_NAME]" at bounding box center [468, 201] width 236 height 29
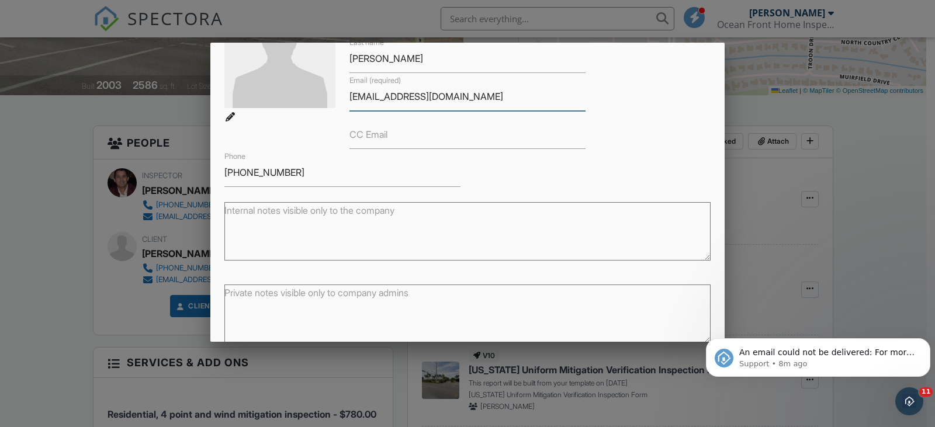
scroll to position [159, 0]
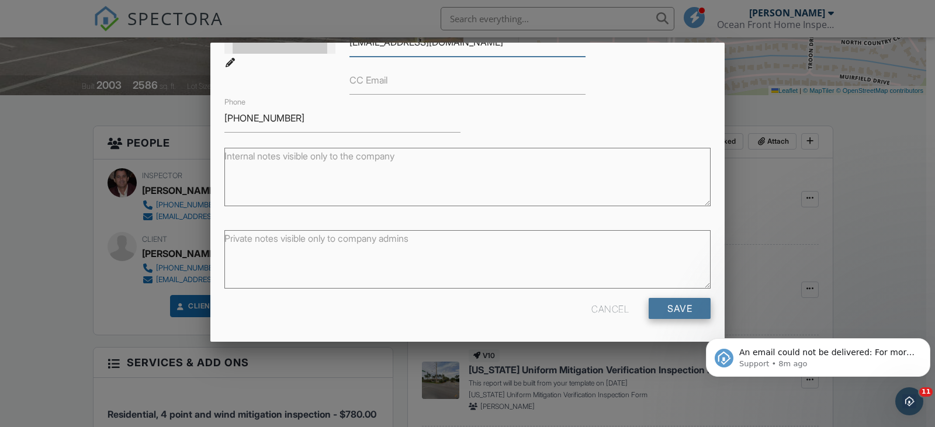
type input "gervasiolidia@yahoo.com"
click at [673, 306] on input "Save" at bounding box center [680, 308] width 62 height 21
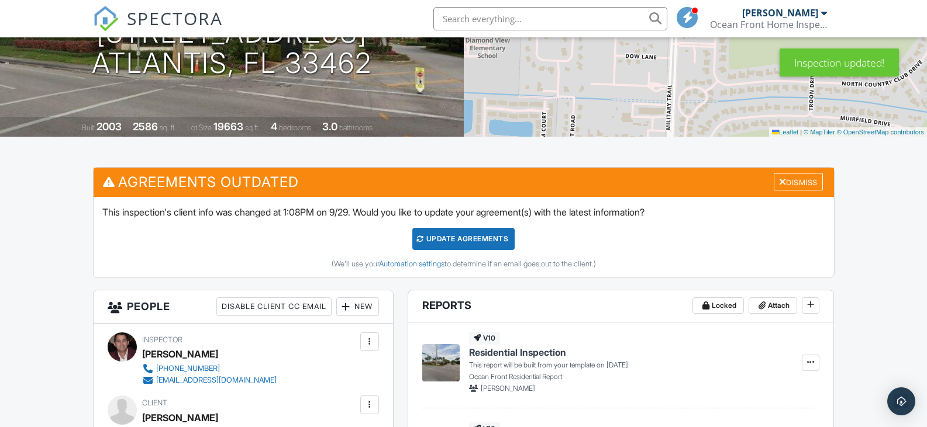
click at [453, 240] on div "Update Agreements" at bounding box center [463, 239] width 102 height 22
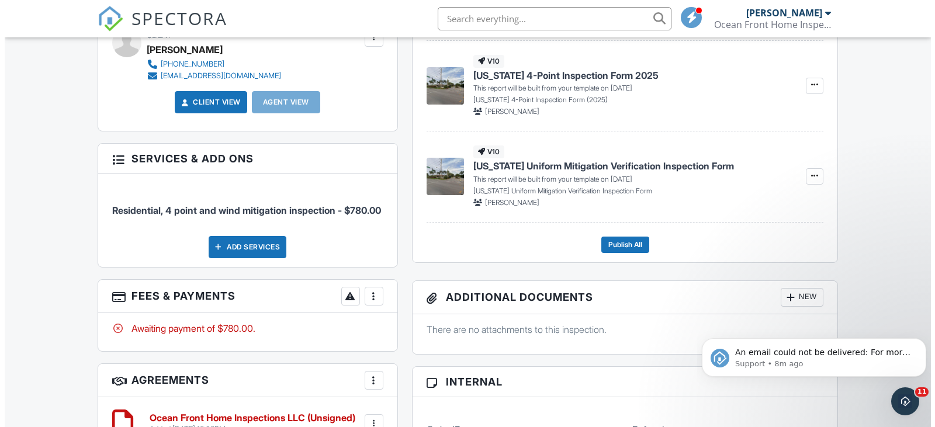
scroll to position [292, 0]
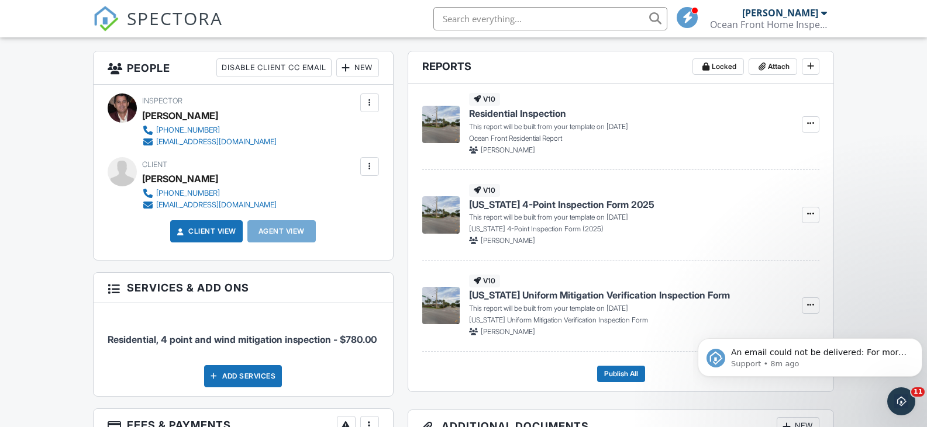
click at [372, 165] on div at bounding box center [370, 167] width 12 height 12
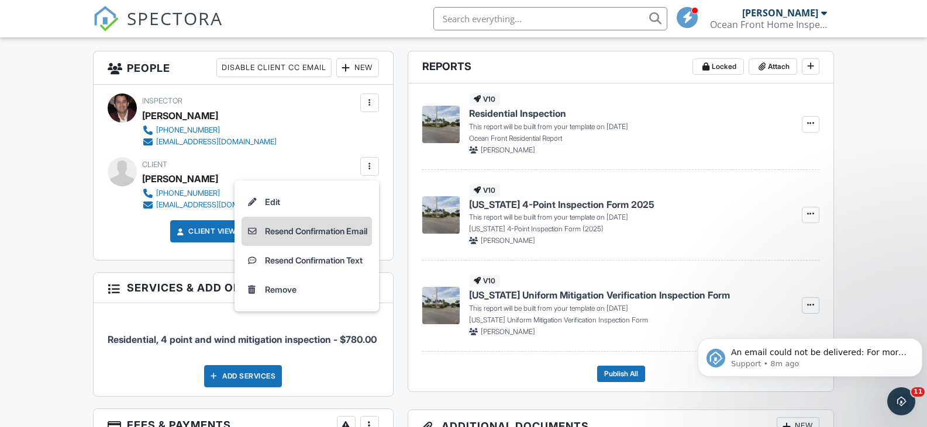
click at [333, 229] on li "Resend Confirmation Email" at bounding box center [306, 231] width 130 height 29
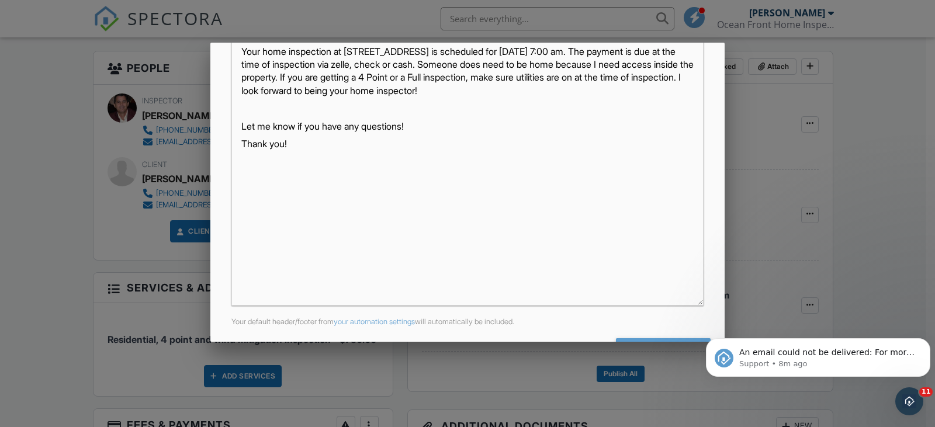
scroll to position [275, 0]
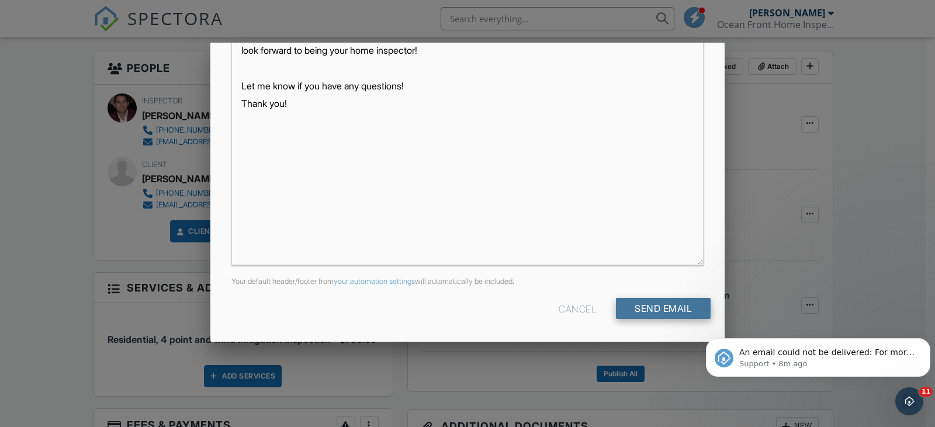
click at [645, 309] on input "Send Email" at bounding box center [663, 308] width 95 height 21
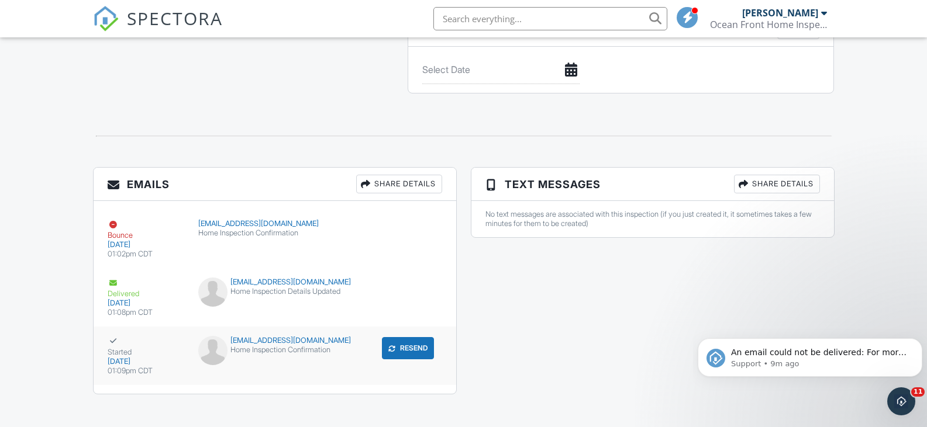
click at [264, 346] on div "gervasiolidia@yahoo.com" at bounding box center [274, 340] width 153 height 9
click at [270, 287] on div "gervasiolidia@yahoo.com" at bounding box center [274, 282] width 153 height 9
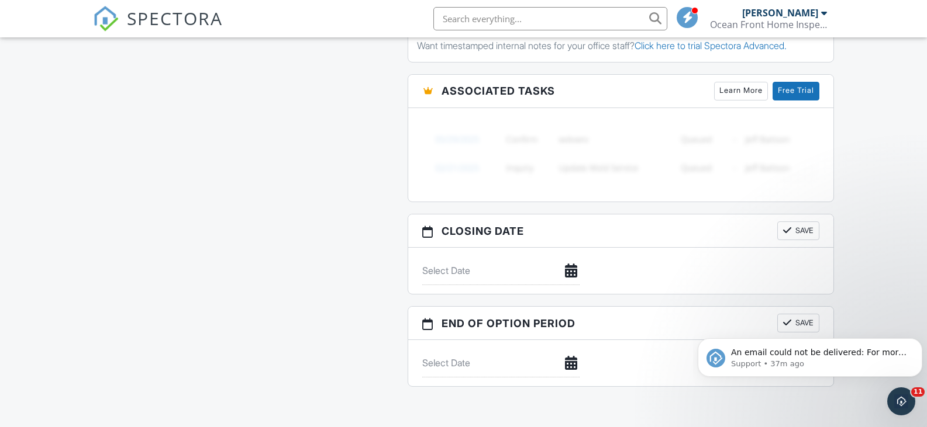
scroll to position [1035, 0]
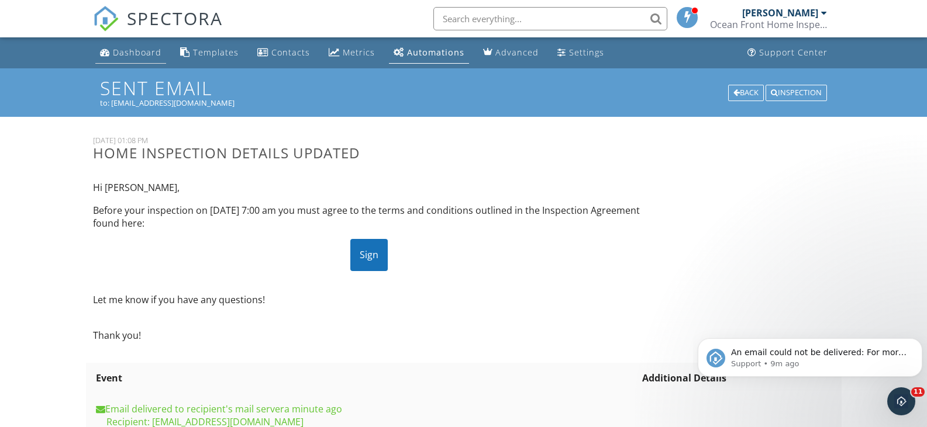
click at [122, 50] on div "Dashboard" at bounding box center [137, 52] width 49 height 11
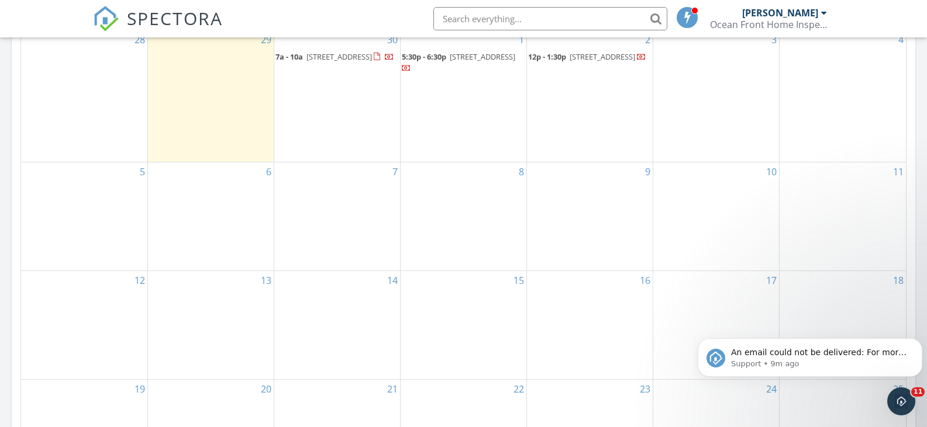
scroll to position [526, 0]
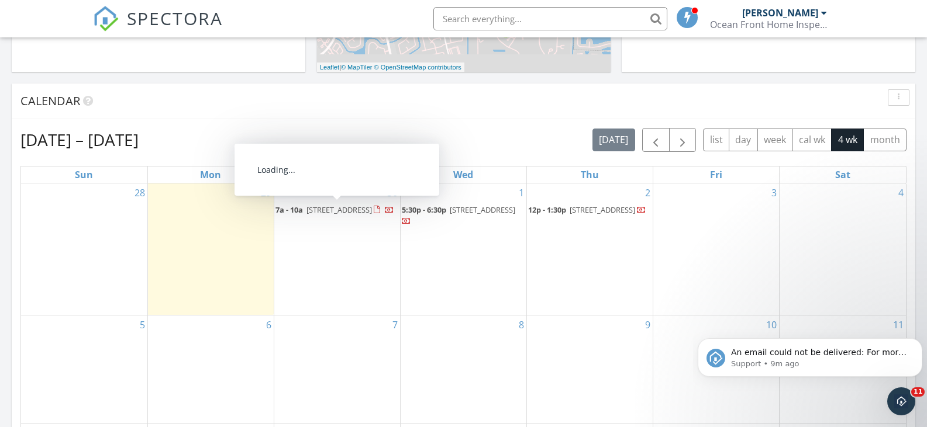
click at [330, 214] on span "100 N Country Club Blvd, Atlantis 33462" at bounding box center [338, 210] width 65 height 11
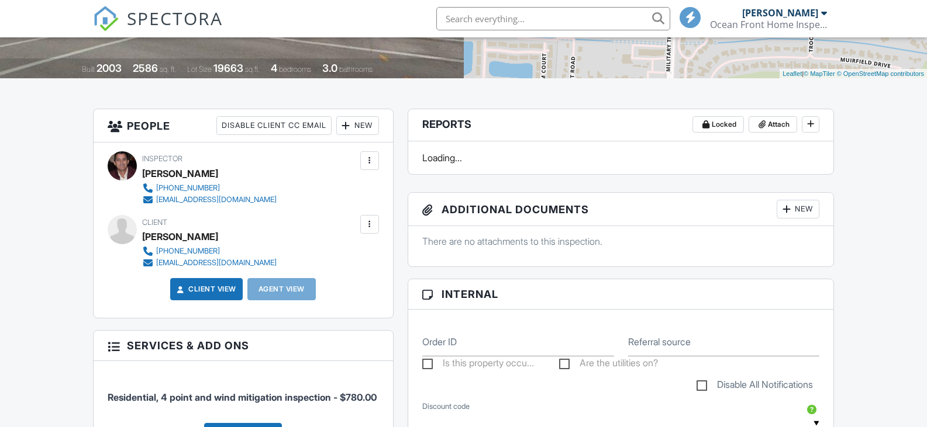
click at [373, 224] on div at bounding box center [370, 225] width 12 height 12
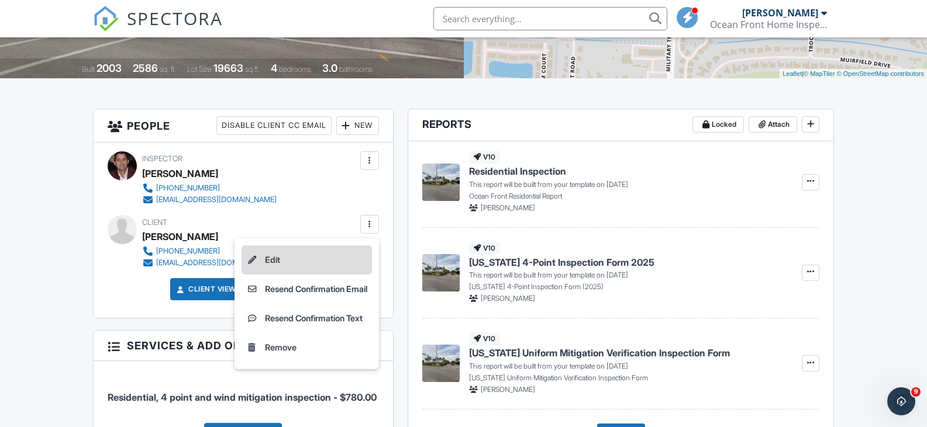
click at [268, 261] on li "Edit" at bounding box center [306, 260] width 130 height 29
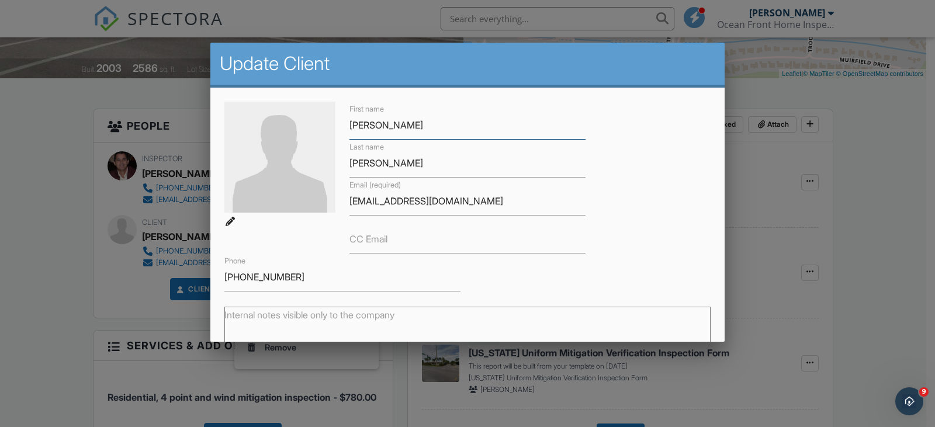
click at [369, 125] on input "Gerbacio" at bounding box center [468, 125] width 236 height 29
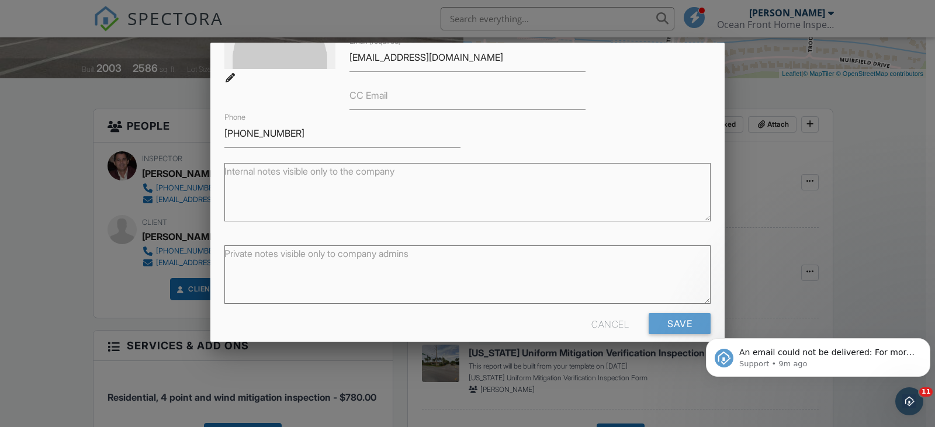
scroll to position [159, 0]
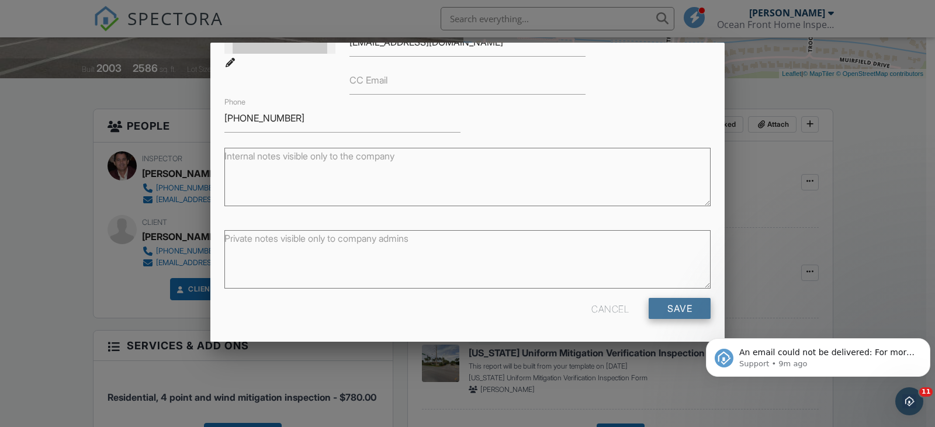
type input "Gervacio"
click at [673, 306] on input "Save" at bounding box center [680, 308] width 62 height 21
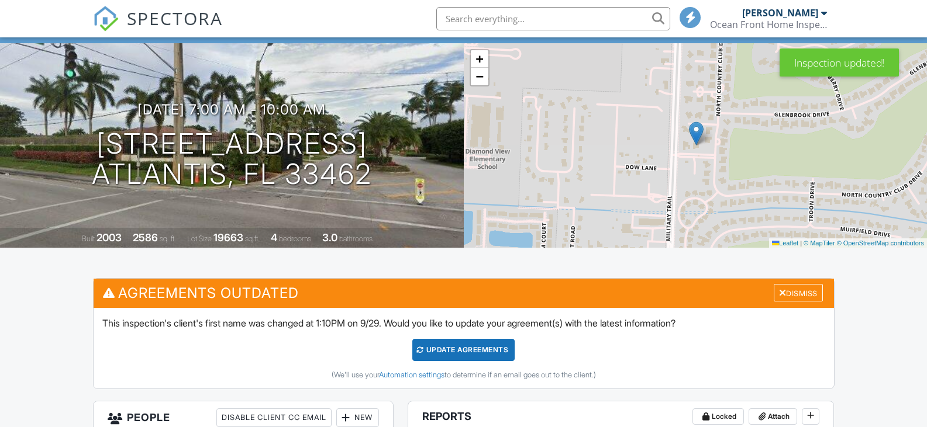
scroll to position [175, 0]
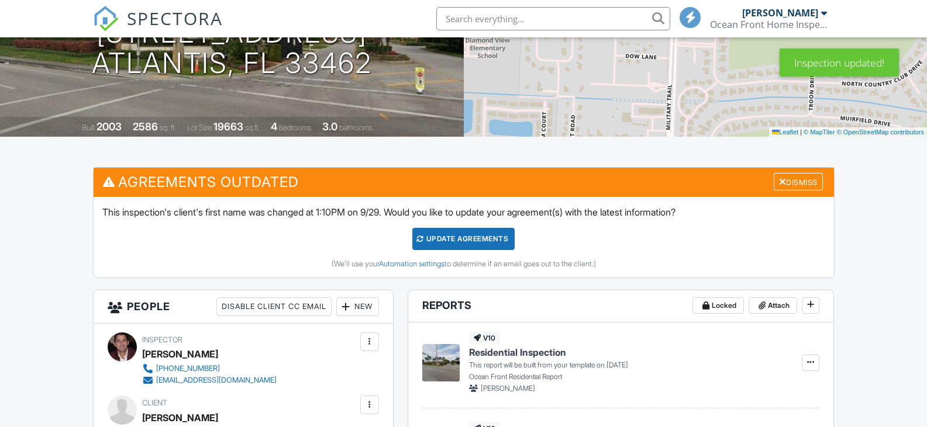
click at [455, 243] on div "Update Agreements" at bounding box center [463, 239] width 102 height 22
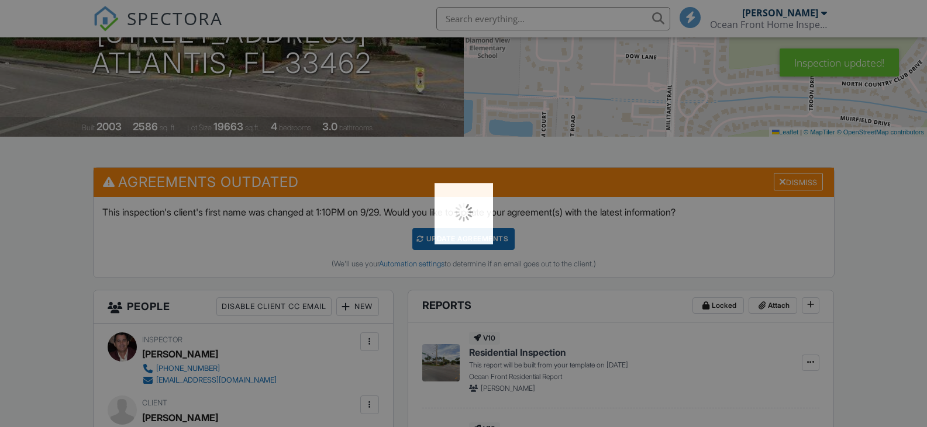
scroll to position [0, 0]
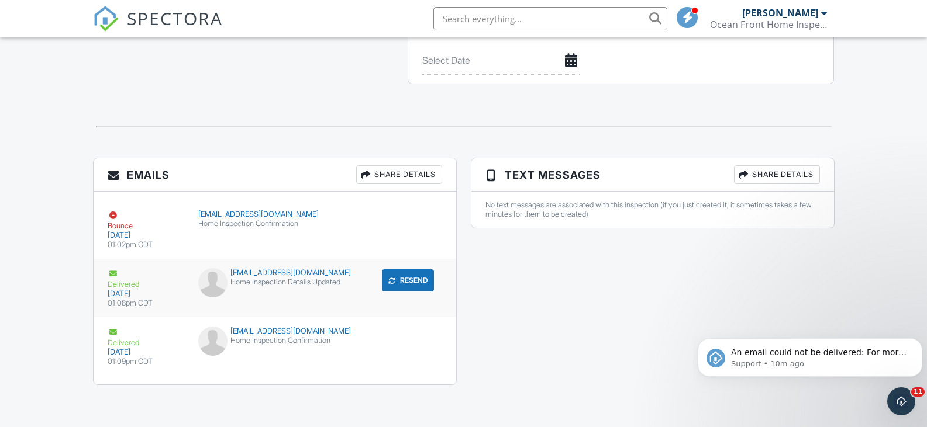
click at [257, 272] on div "gervasiolidia@yahoo.com" at bounding box center [274, 272] width 153 height 9
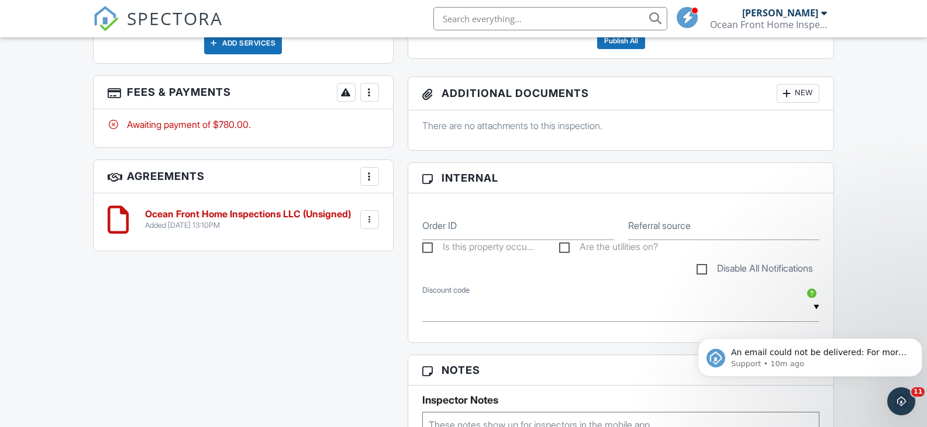
scroll to position [584, 0]
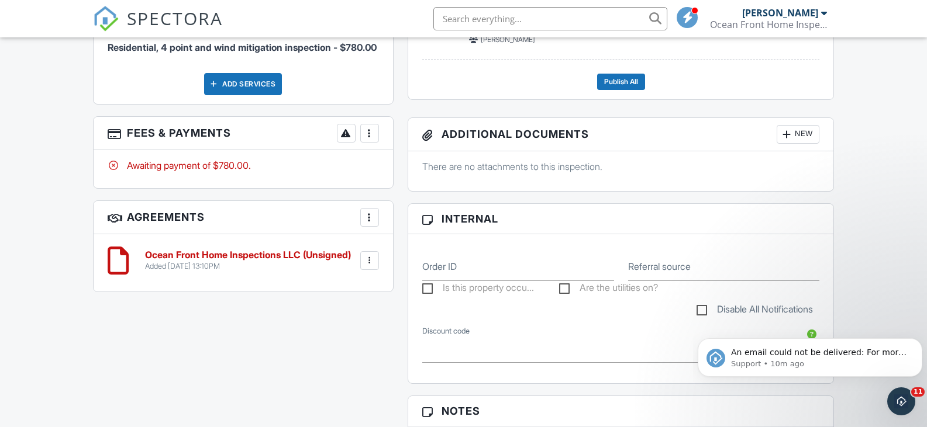
click at [368, 267] on div at bounding box center [370, 261] width 12 height 12
click at [369, 223] on div at bounding box center [370, 218] width 12 height 12
click at [352, 304] on div "People Disable Client CC Email New Client Client's Agent Listing Agent Add Anot…" at bounding box center [243, 31] width 315 height 545
click at [368, 267] on div at bounding box center [370, 261] width 12 height 12
click at [240, 392] on div "All emails and texts are disabled for this inspection! All emails and texts hav…" at bounding box center [463, 333] width 755 height 1148
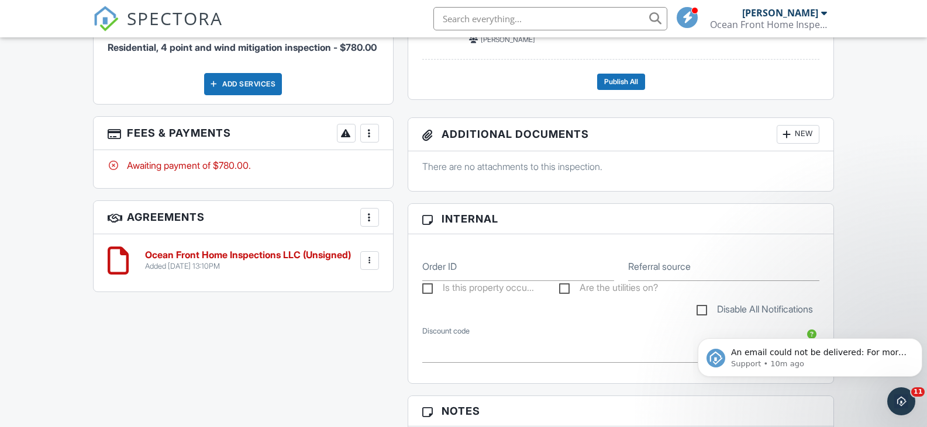
click at [195, 261] on h6 "Ocean Front Home Inspections LLC (Unsigned)" at bounding box center [248, 255] width 206 height 11
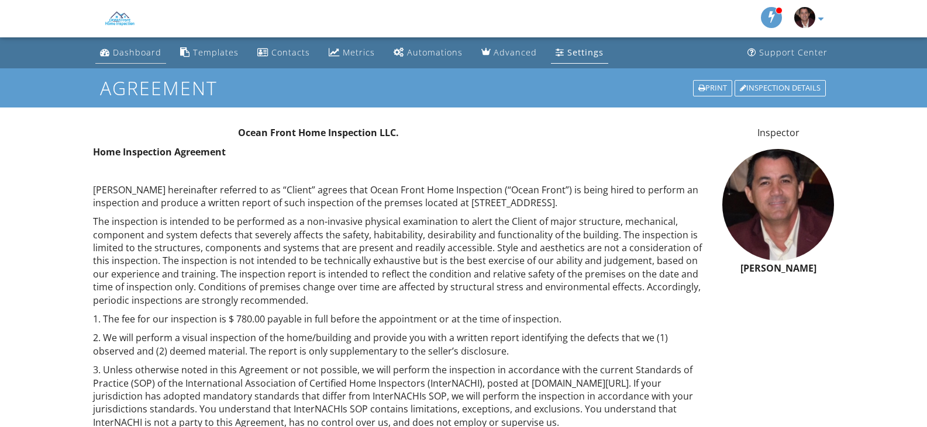
click at [125, 53] on div "Dashboard" at bounding box center [137, 52] width 49 height 11
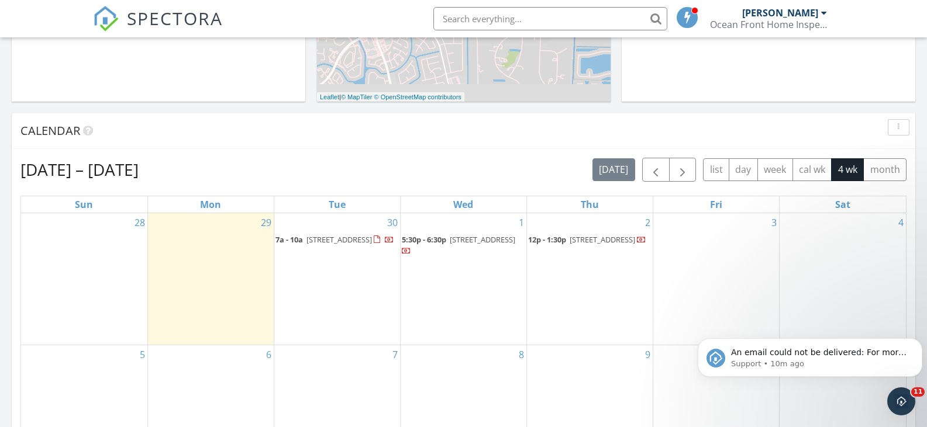
click at [301, 240] on span "7a - 10a" at bounding box center [288, 239] width 27 height 11
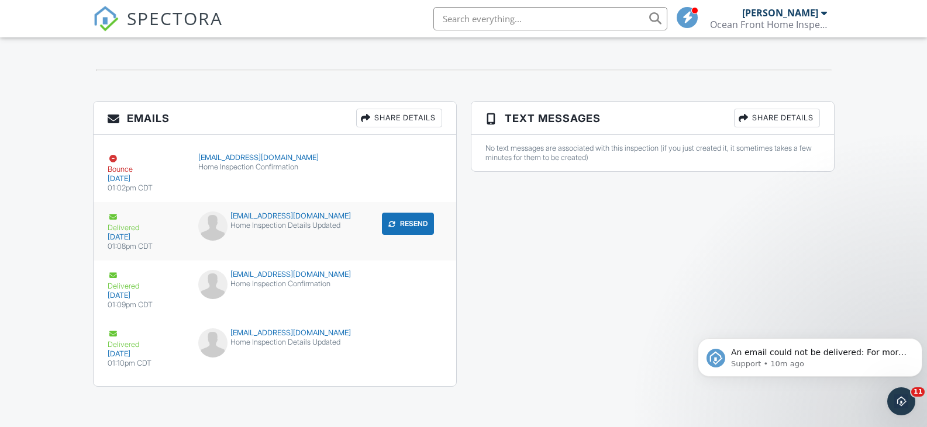
click at [264, 221] on div "[EMAIL_ADDRESS][DOMAIN_NAME]" at bounding box center [274, 216] width 153 height 9
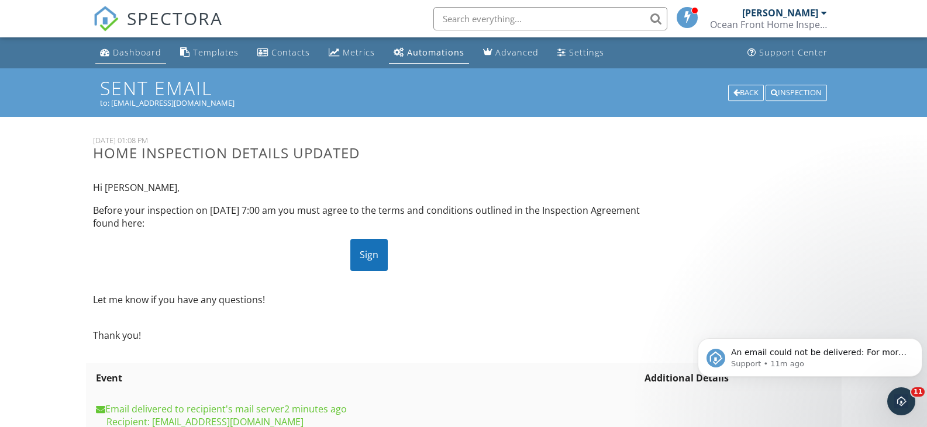
click at [125, 47] on div "Dashboard" at bounding box center [137, 52] width 49 height 11
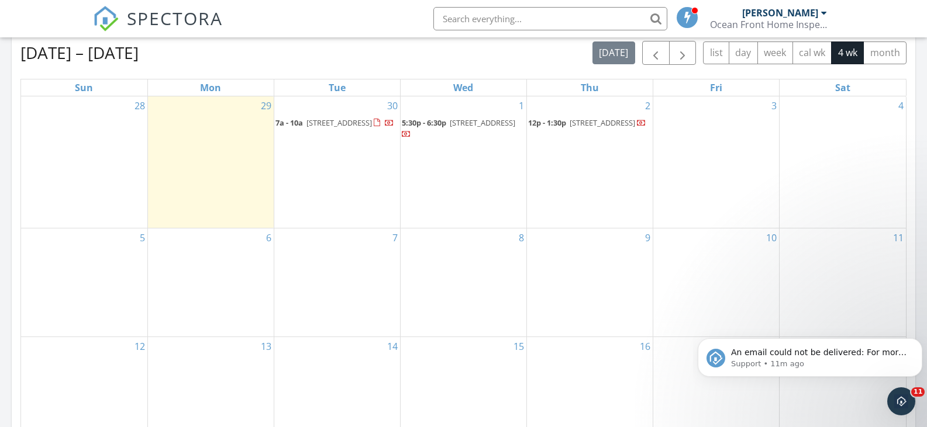
scroll to position [555, 0]
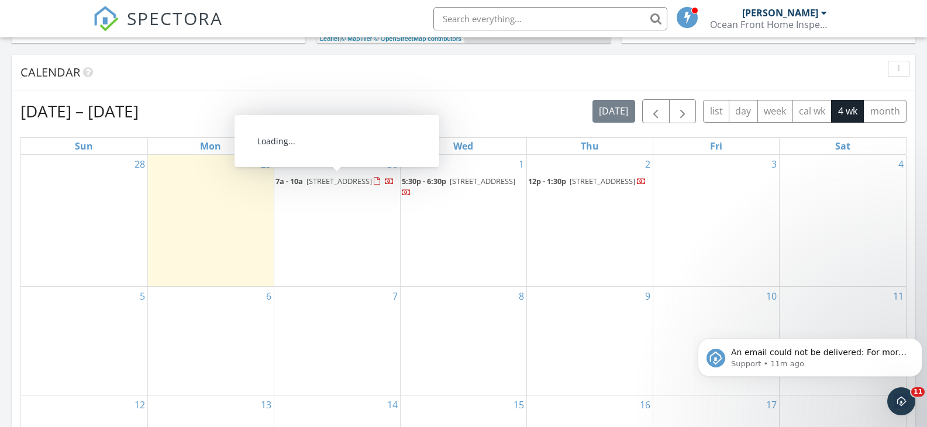
click at [306, 182] on link "7a - 10a 100 N Country Club Blvd, Atlantis 33462" at bounding box center [334, 181] width 119 height 11
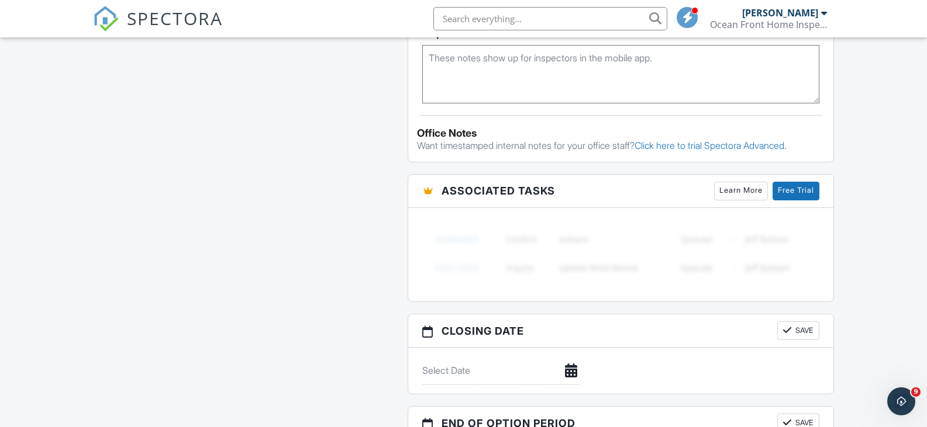
scroll to position [935, 0]
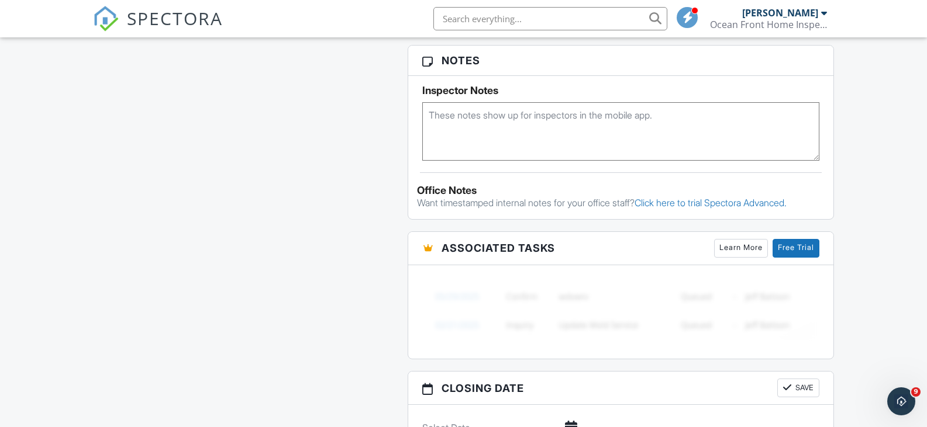
drag, startPoint x: 182, startPoint y: 297, endPoint x: 57, endPoint y: 308, distance: 125.0
click at [57, 319] on div "Dashboard Templates Contacts Metrics Automations Advanced Settings Support Cent…" at bounding box center [463, 24] width 927 height 1843
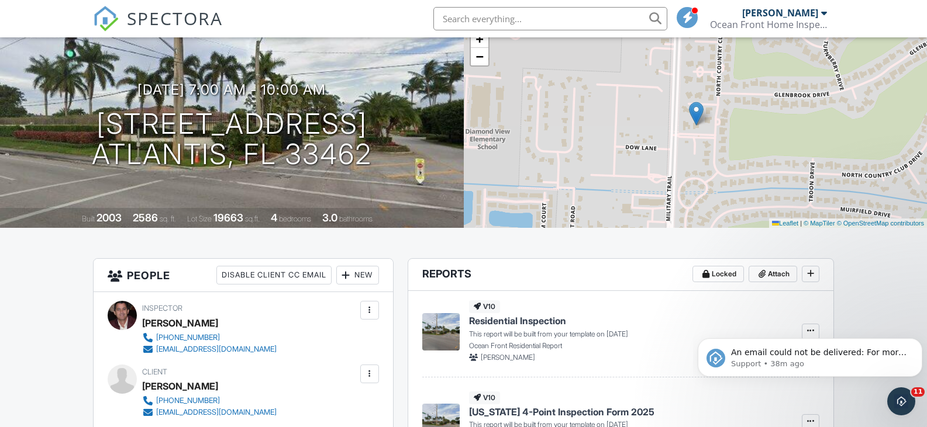
scroll to position [0, 0]
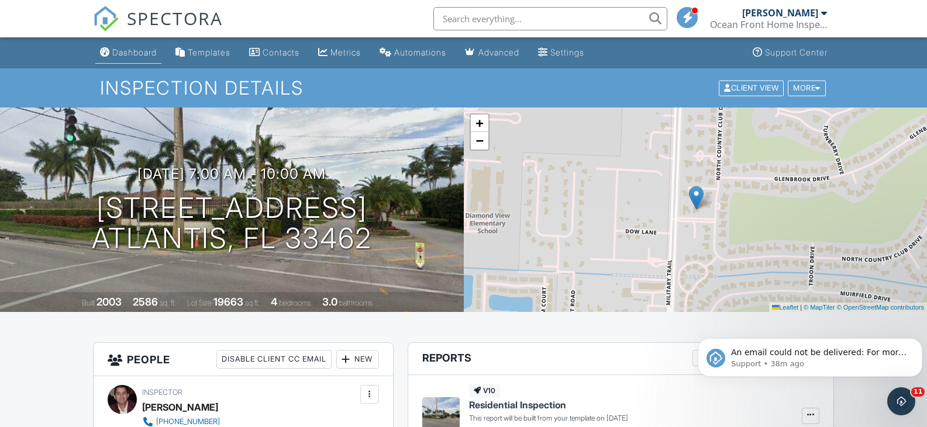
click at [123, 52] on div "Dashboard" at bounding box center [134, 52] width 44 height 10
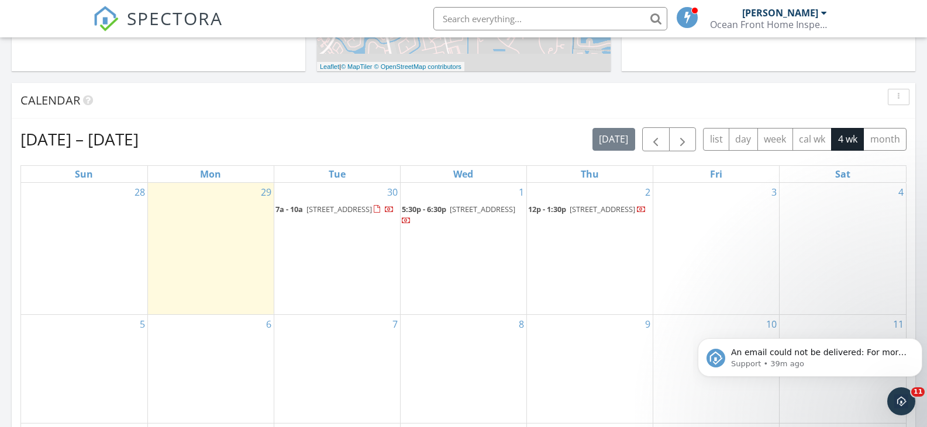
scroll to position [526, 0]
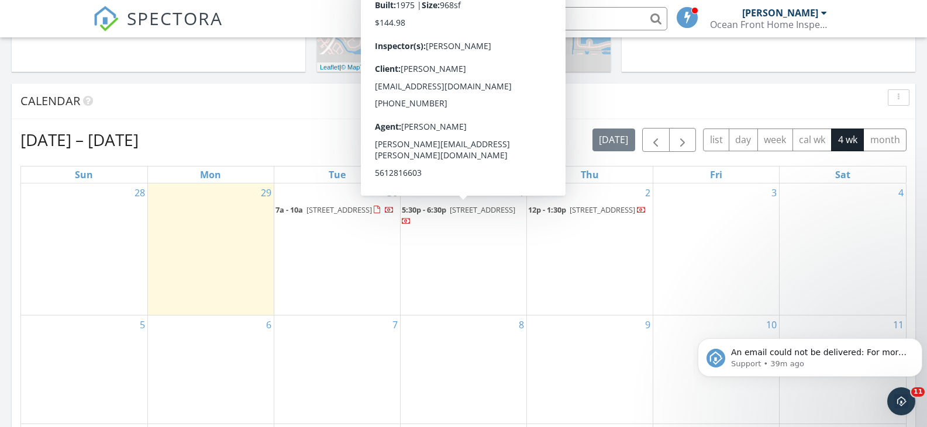
click at [450, 215] on span "[STREET_ADDRESS]" at bounding box center [482, 210] width 65 height 11
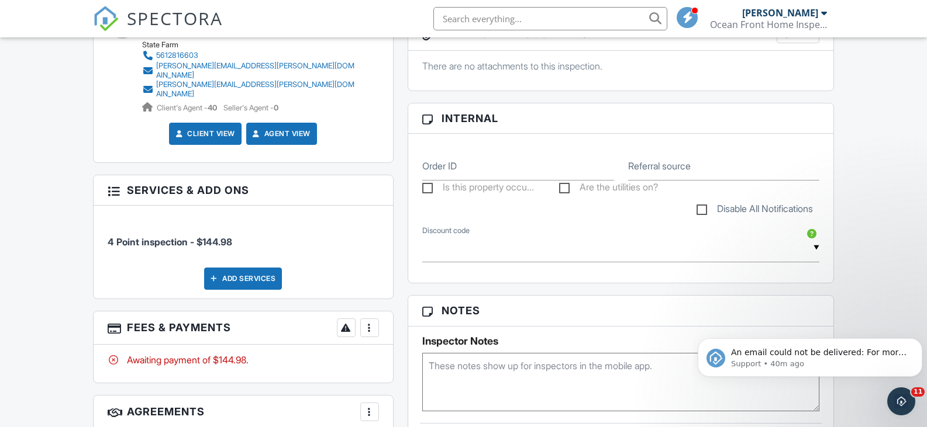
click at [370, 322] on div at bounding box center [370, 328] width 12 height 12
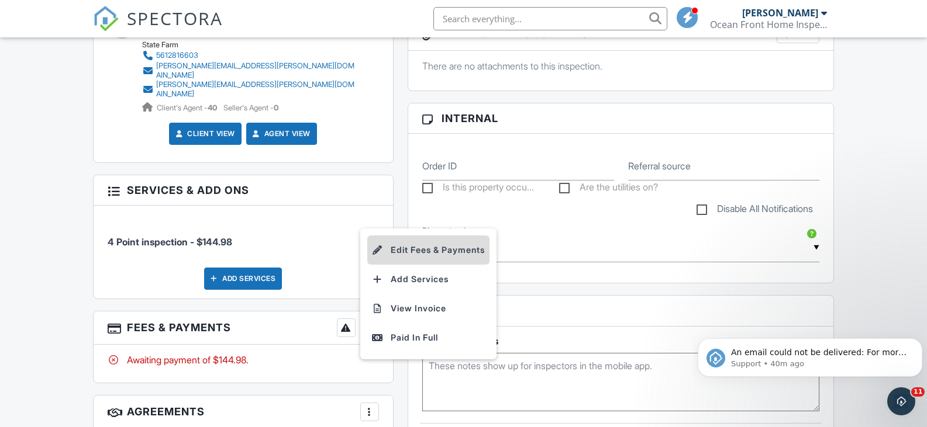
click at [399, 236] on li "Edit Fees & Payments" at bounding box center [428, 250] width 122 height 29
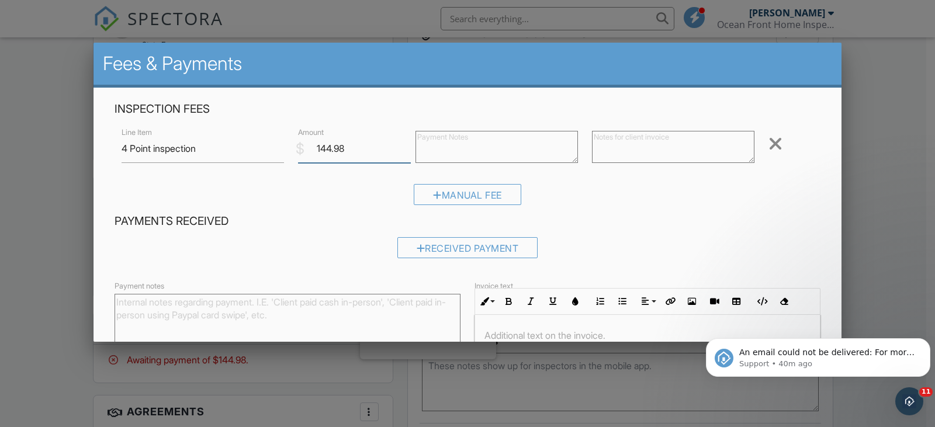
click at [348, 153] on input "144.98" at bounding box center [354, 148] width 113 height 29
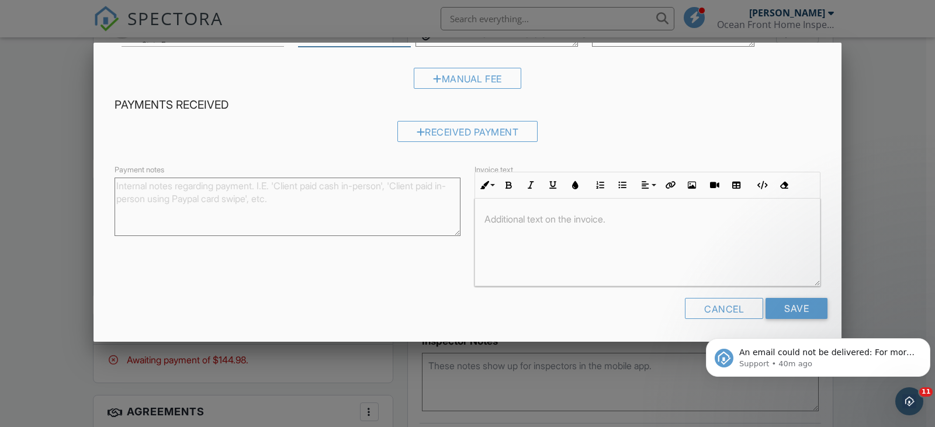
scroll to position [1, 0]
type input "145.00"
click at [783, 308] on input "Save" at bounding box center [797, 308] width 62 height 21
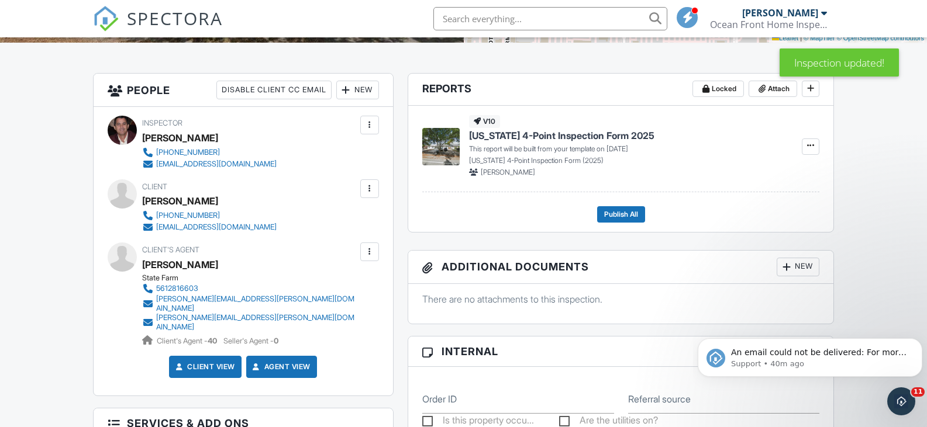
scroll to position [117, 0]
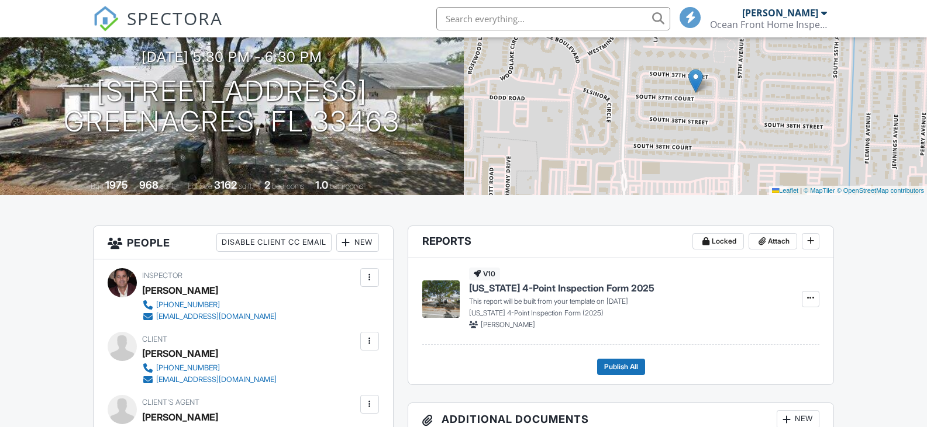
click at [110, 13] on img at bounding box center [106, 19] width 26 height 26
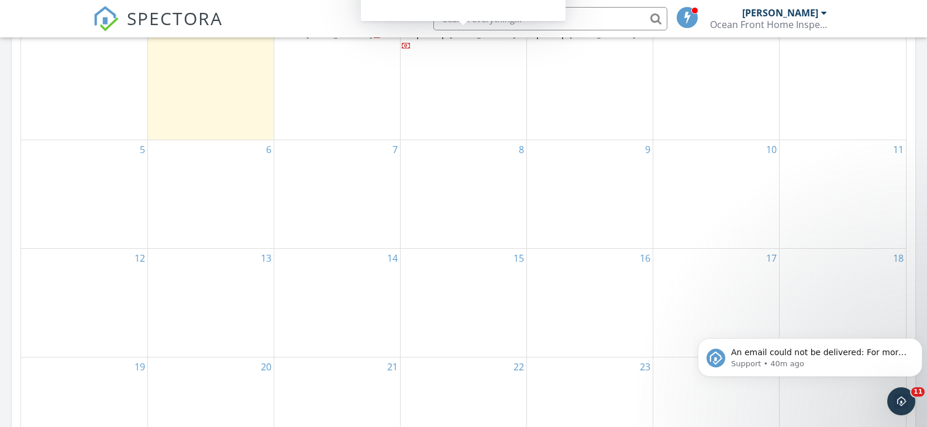
scroll to position [613, 0]
